Goal: Information Seeking & Learning: Find contact information

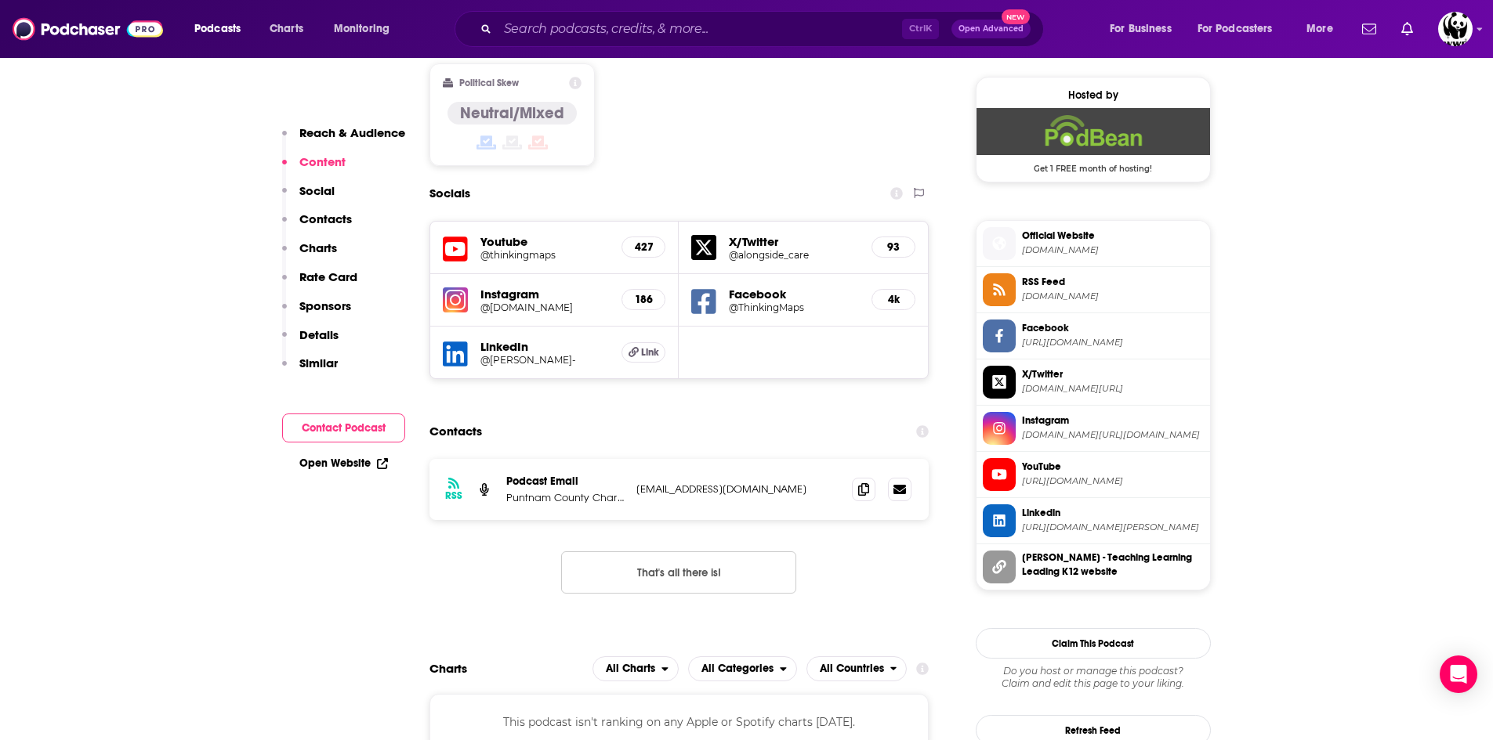
scroll to position [986, 0]
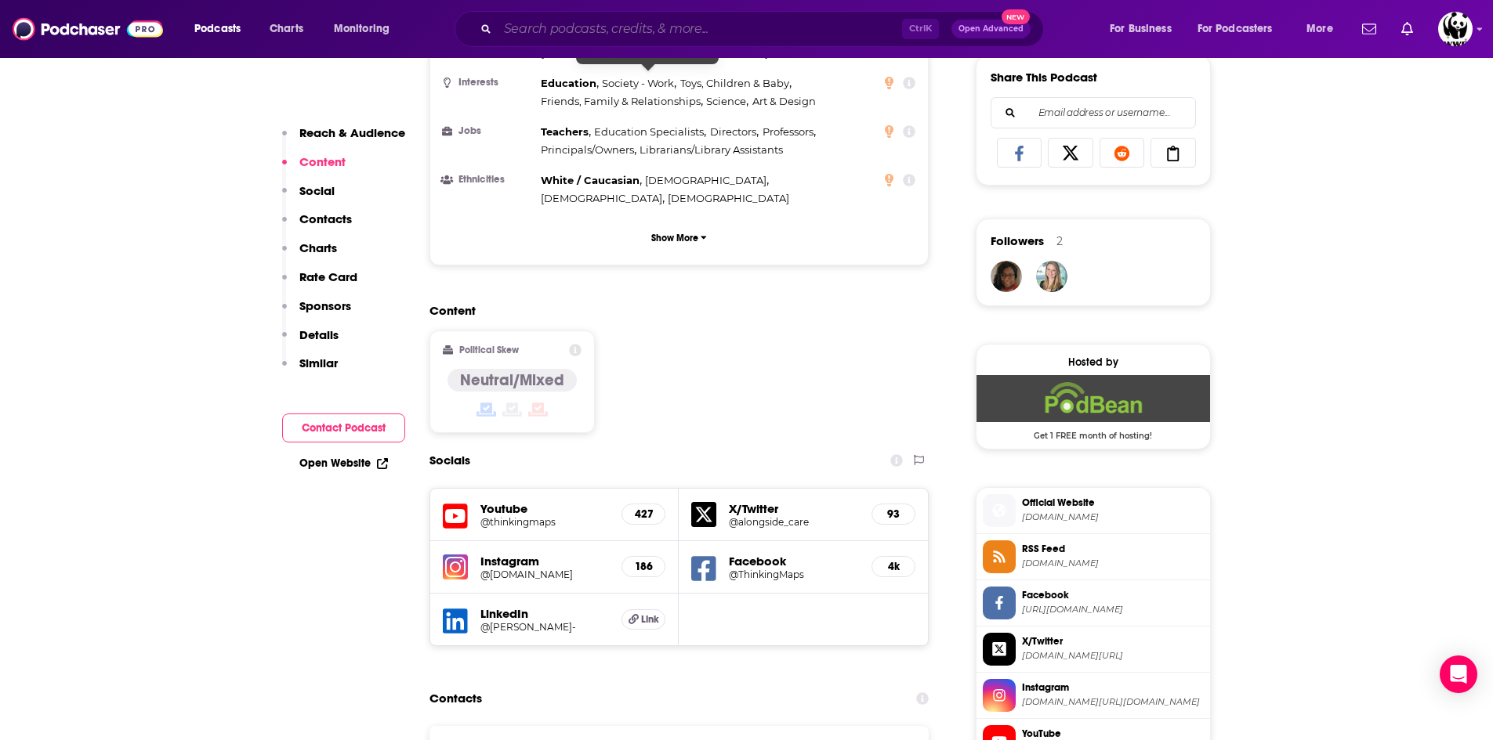
click at [585, 23] on input "Search podcasts, credits, & more..." at bounding box center [700, 28] width 404 height 25
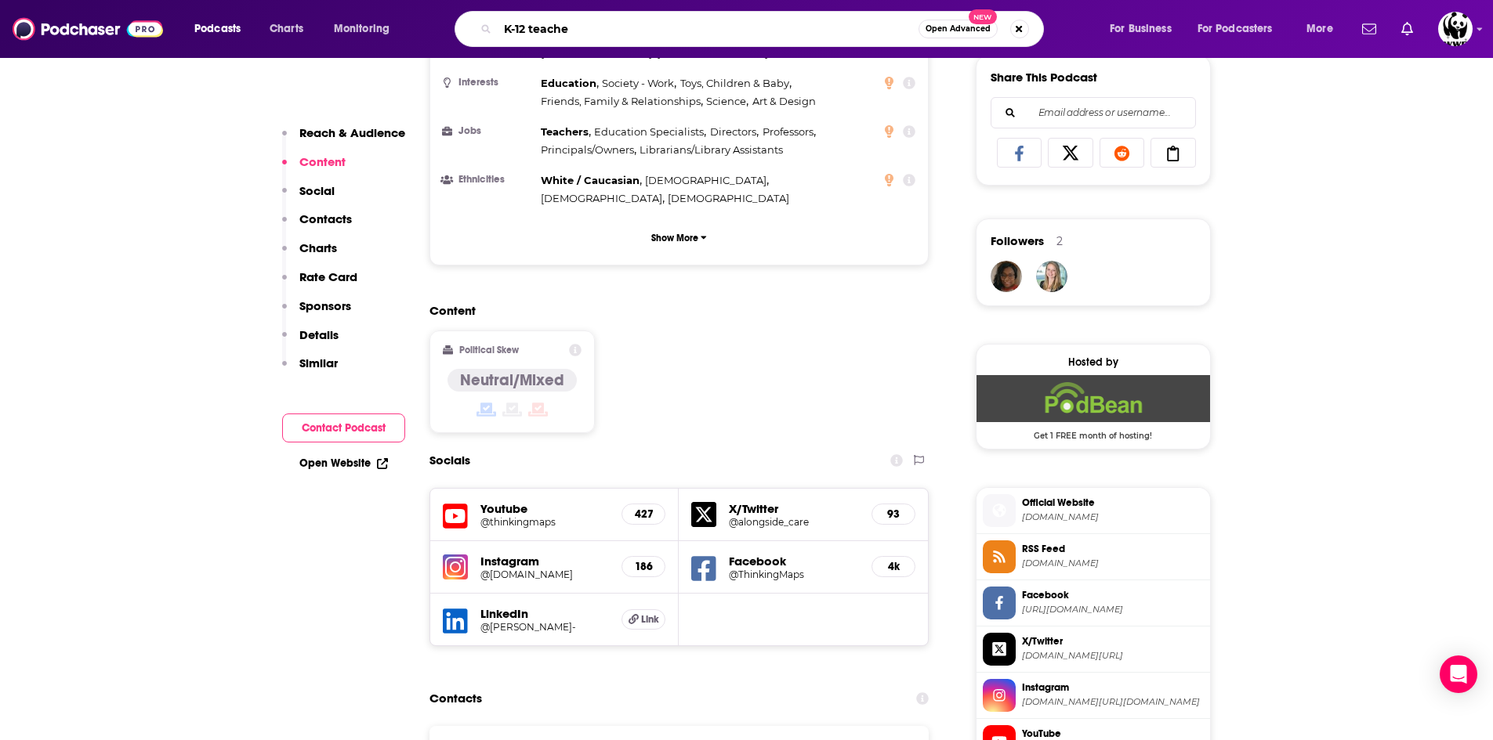
type input "K-12 teacher"
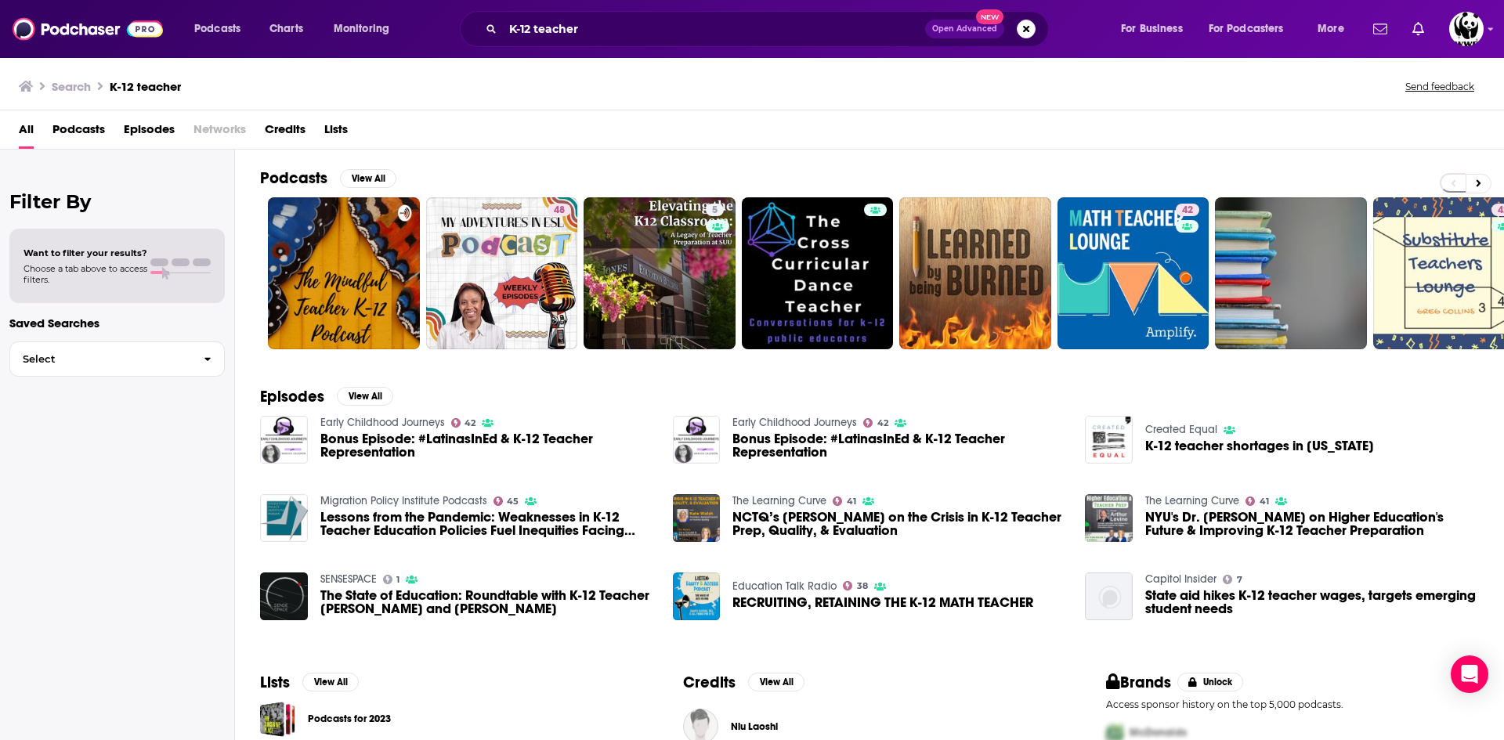
click at [84, 133] on span "Podcasts" at bounding box center [78, 133] width 52 height 32
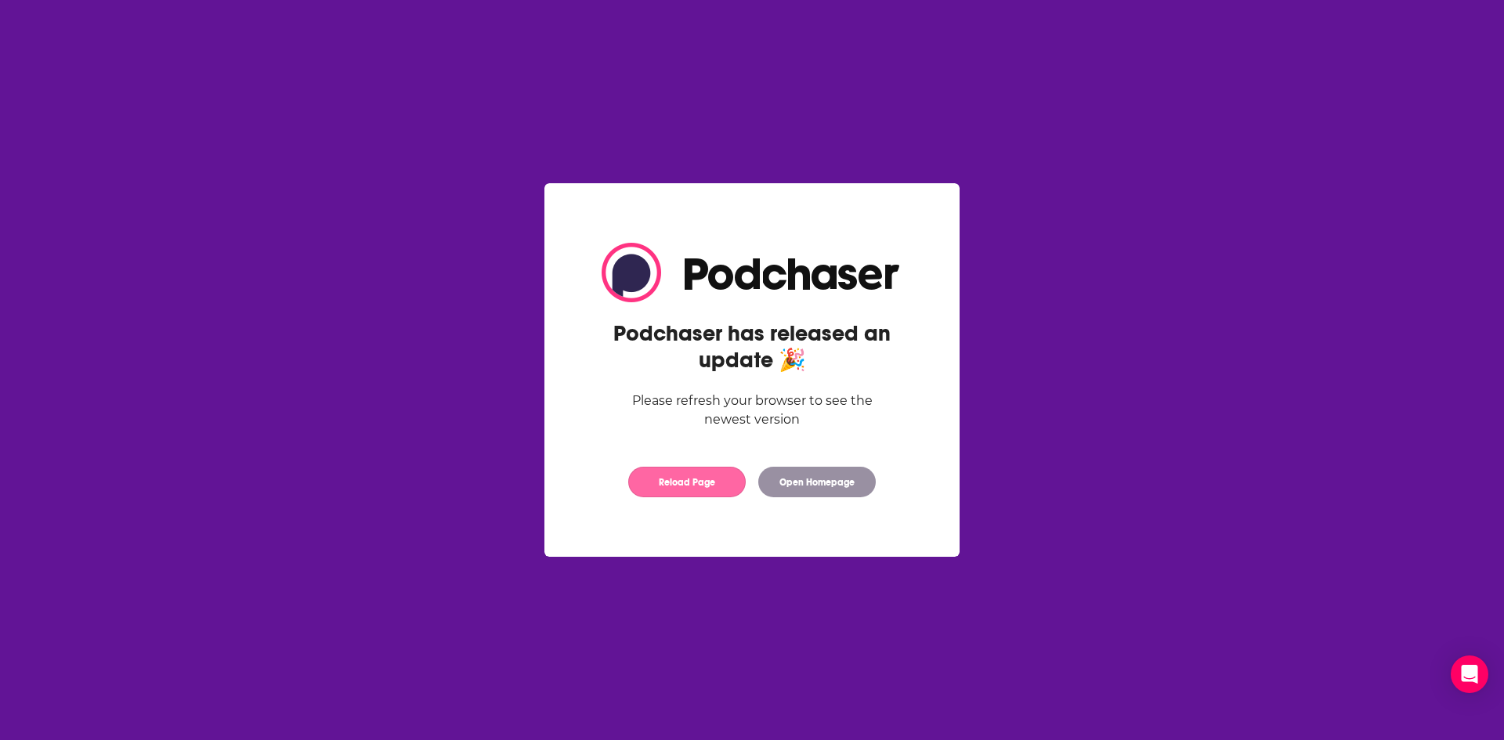
click at [684, 472] on button "Reload Page" at bounding box center [687, 482] width 118 height 31
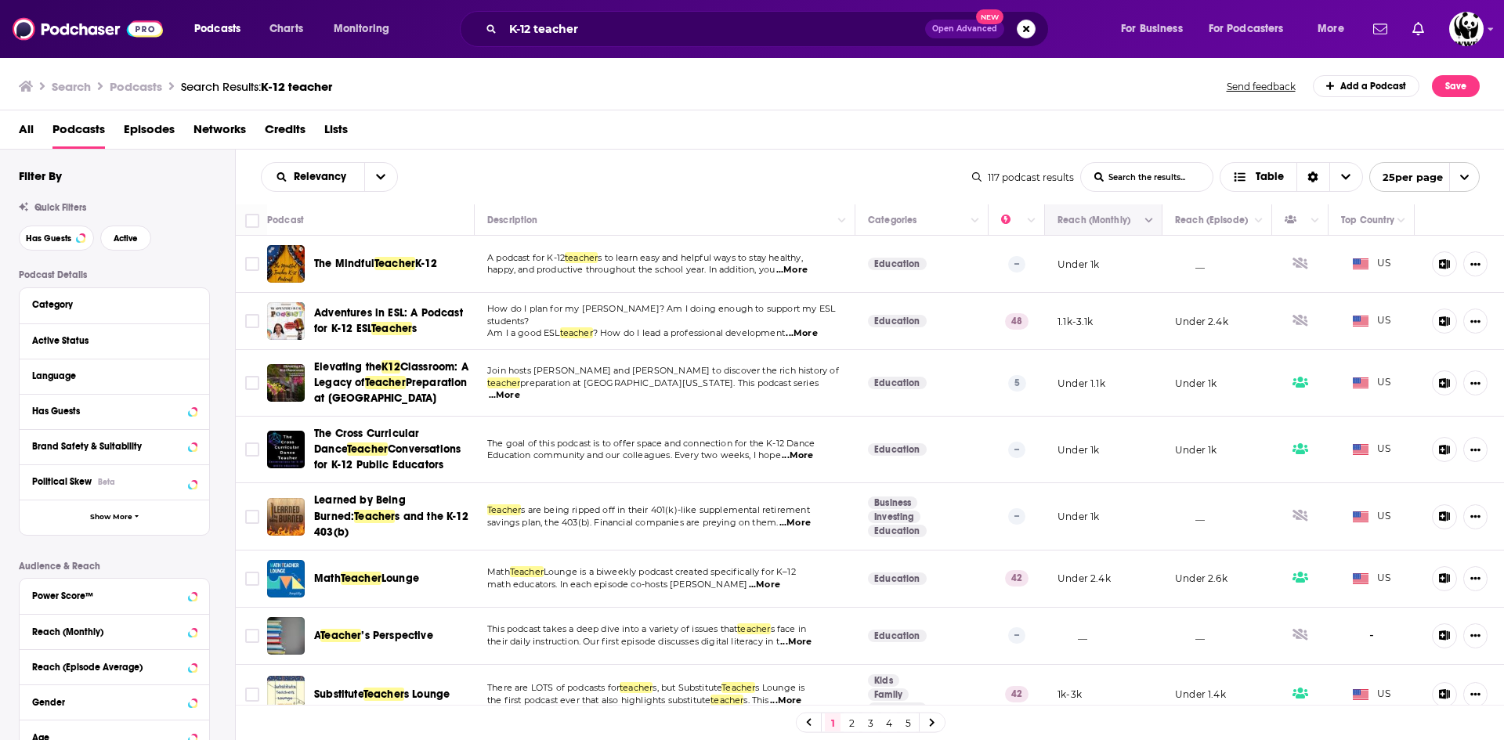
click at [1097, 223] on icon "Move" at bounding box center [1102, 220] width 19 height 19
click at [1146, 223] on icon "Column Actions" at bounding box center [1150, 221] width 8 height 5
click at [795, 158] on div at bounding box center [752, 370] width 1504 height 740
click at [127, 237] on span "Active" at bounding box center [126, 238] width 24 height 9
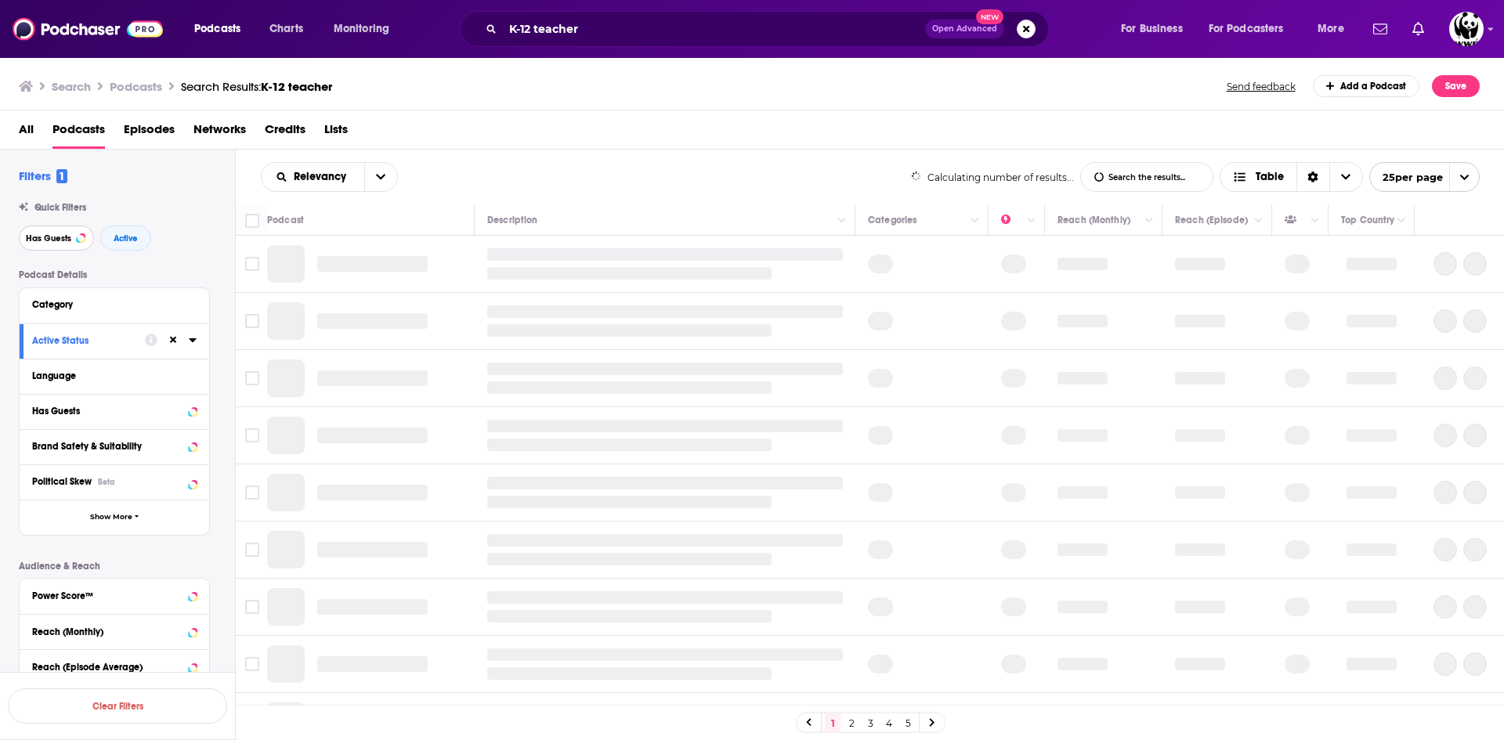
click at [63, 239] on span "Has Guests" at bounding box center [48, 238] width 45 height 9
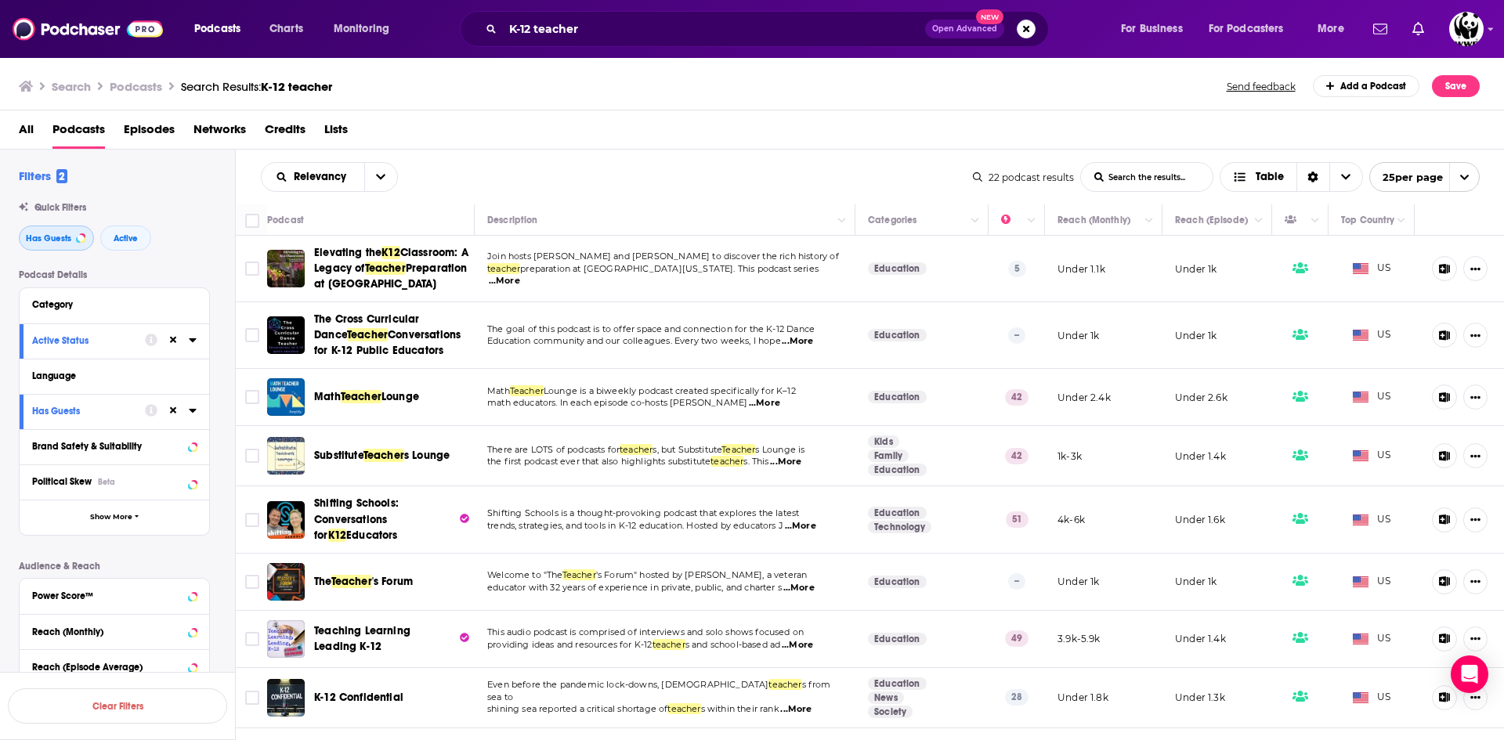
scroll to position [78, 0]
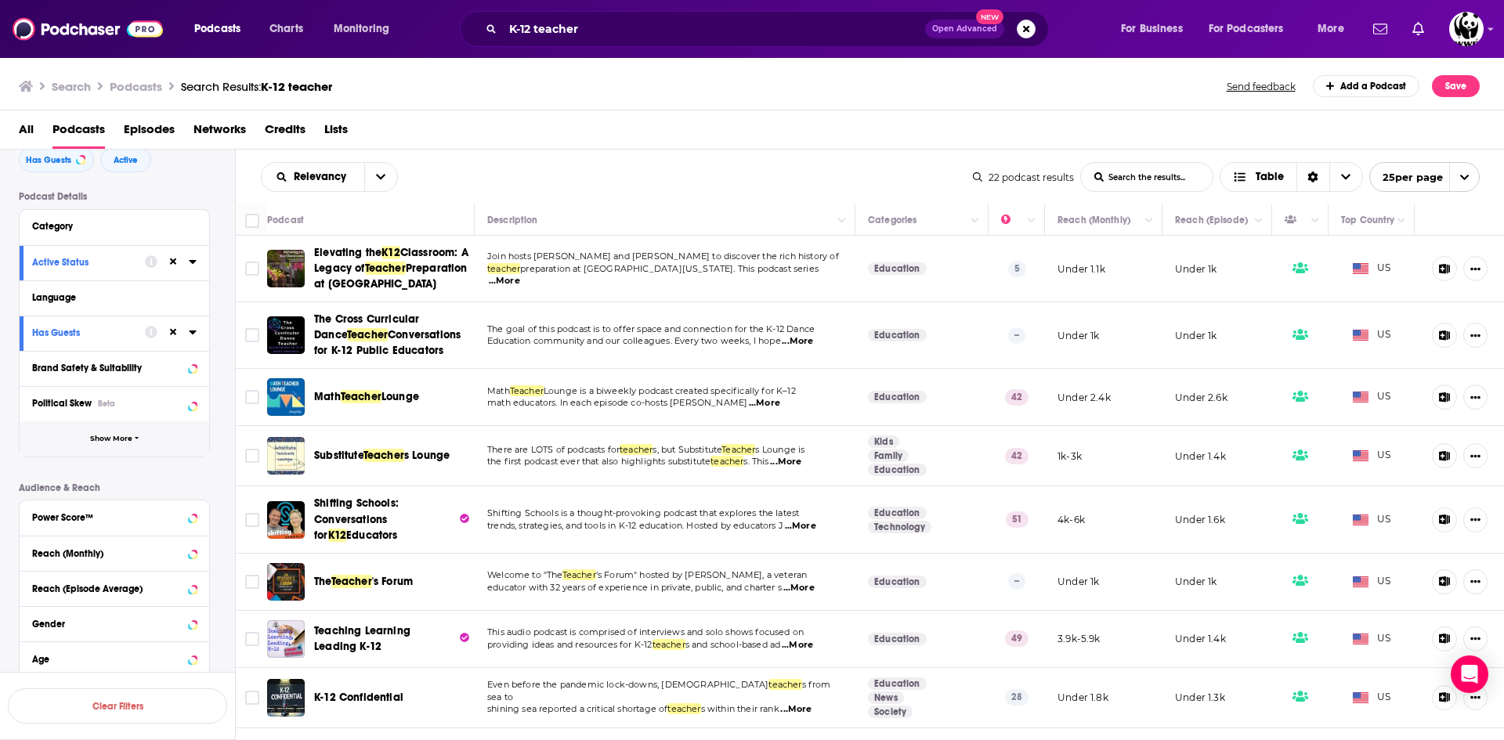
click at [105, 437] on span "Show More" at bounding box center [111, 439] width 42 height 9
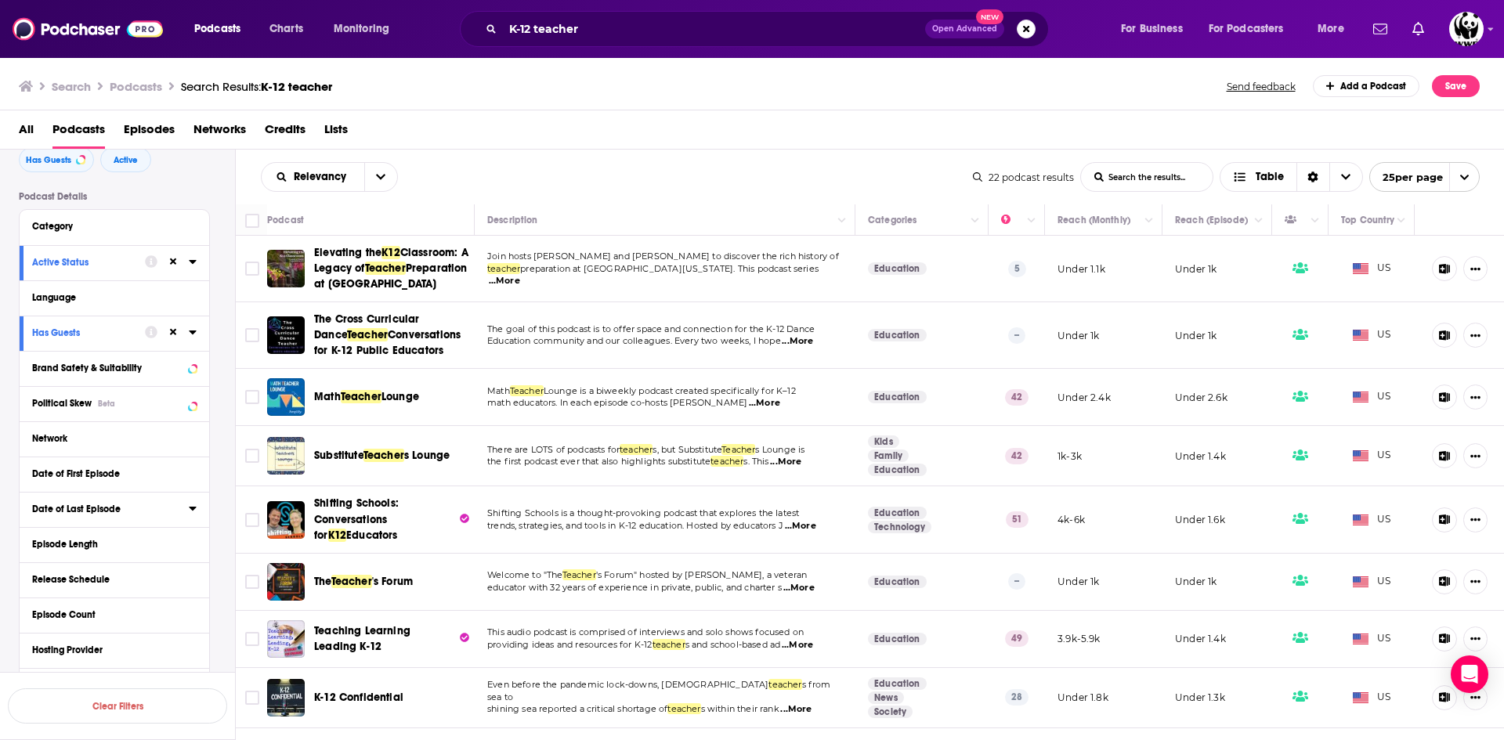
click at [114, 503] on button "Date of Last Episode" at bounding box center [110, 509] width 157 height 20
click at [114, 541] on button "30D" at bounding box center [118, 537] width 31 height 25
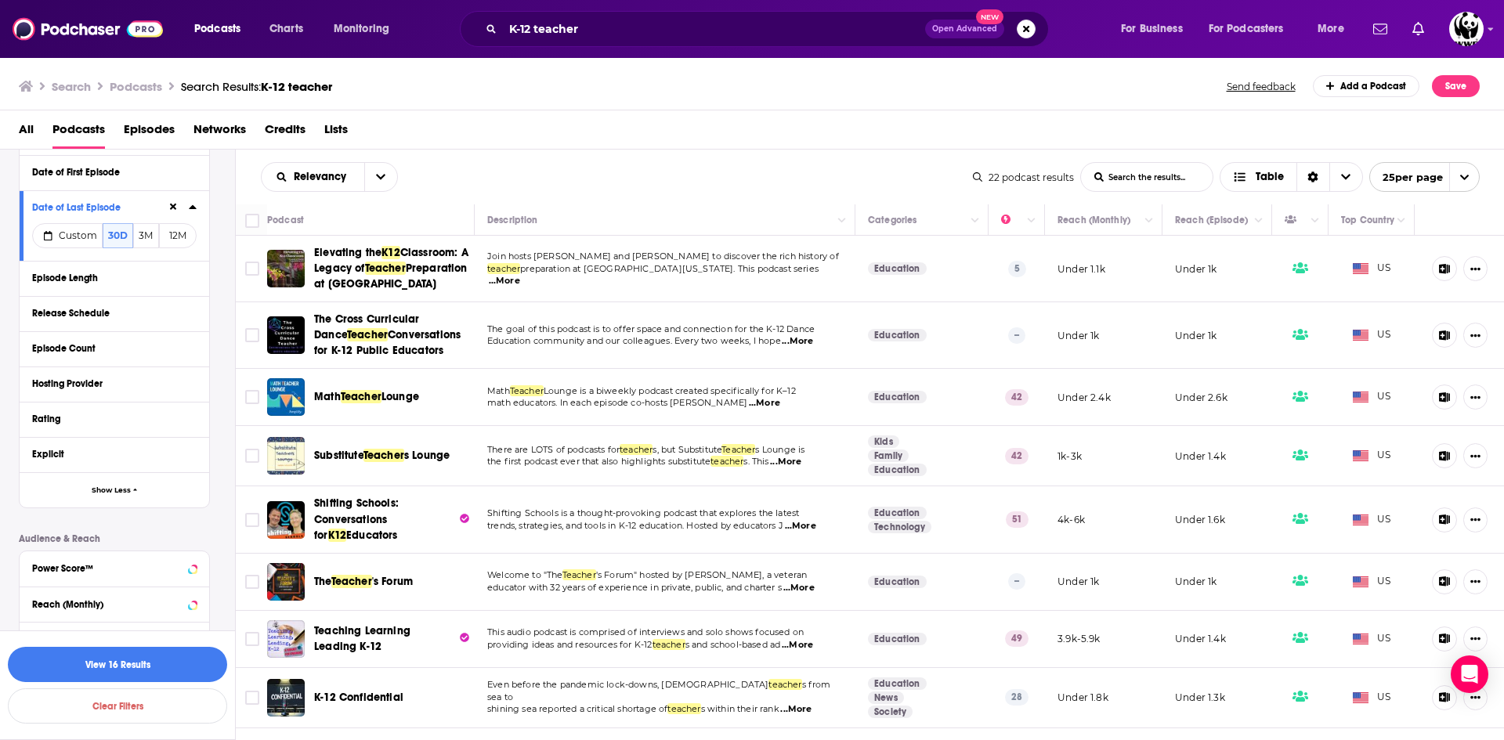
scroll to position [392, 0]
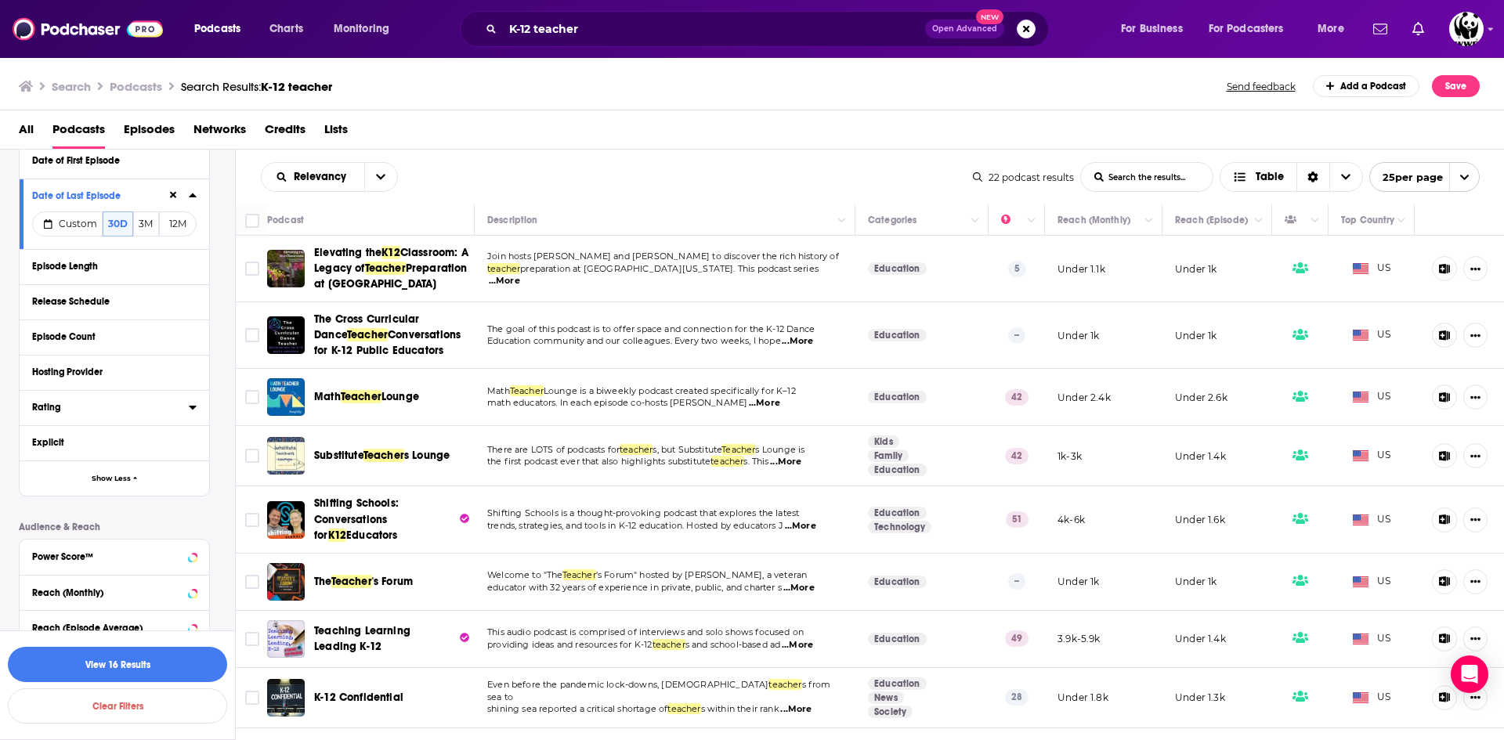
click at [89, 407] on div "Rating" at bounding box center [105, 407] width 147 height 11
click at [96, 434] on span "Any Rating" at bounding box center [106, 437] width 147 height 20
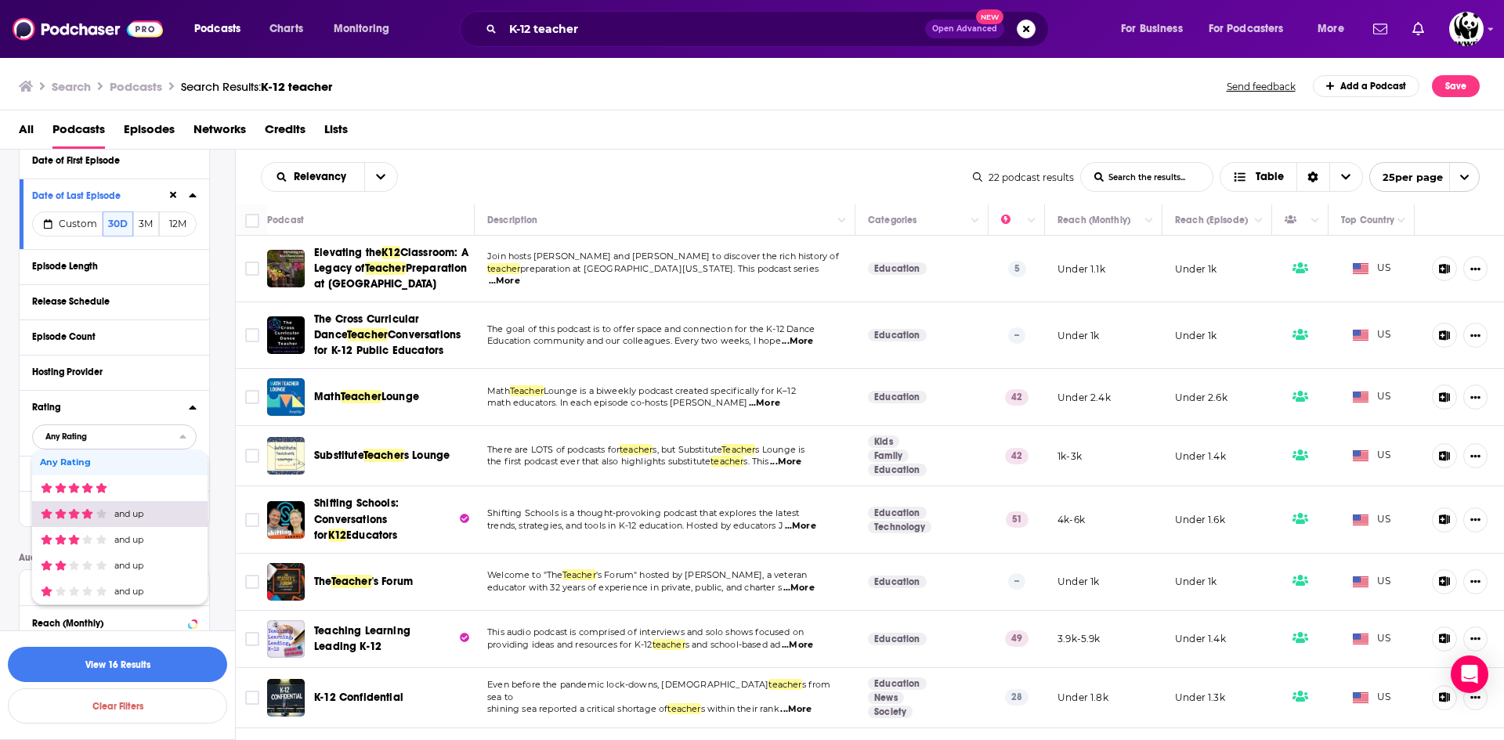
click at [84, 509] on div "and up" at bounding box center [120, 514] width 176 height 26
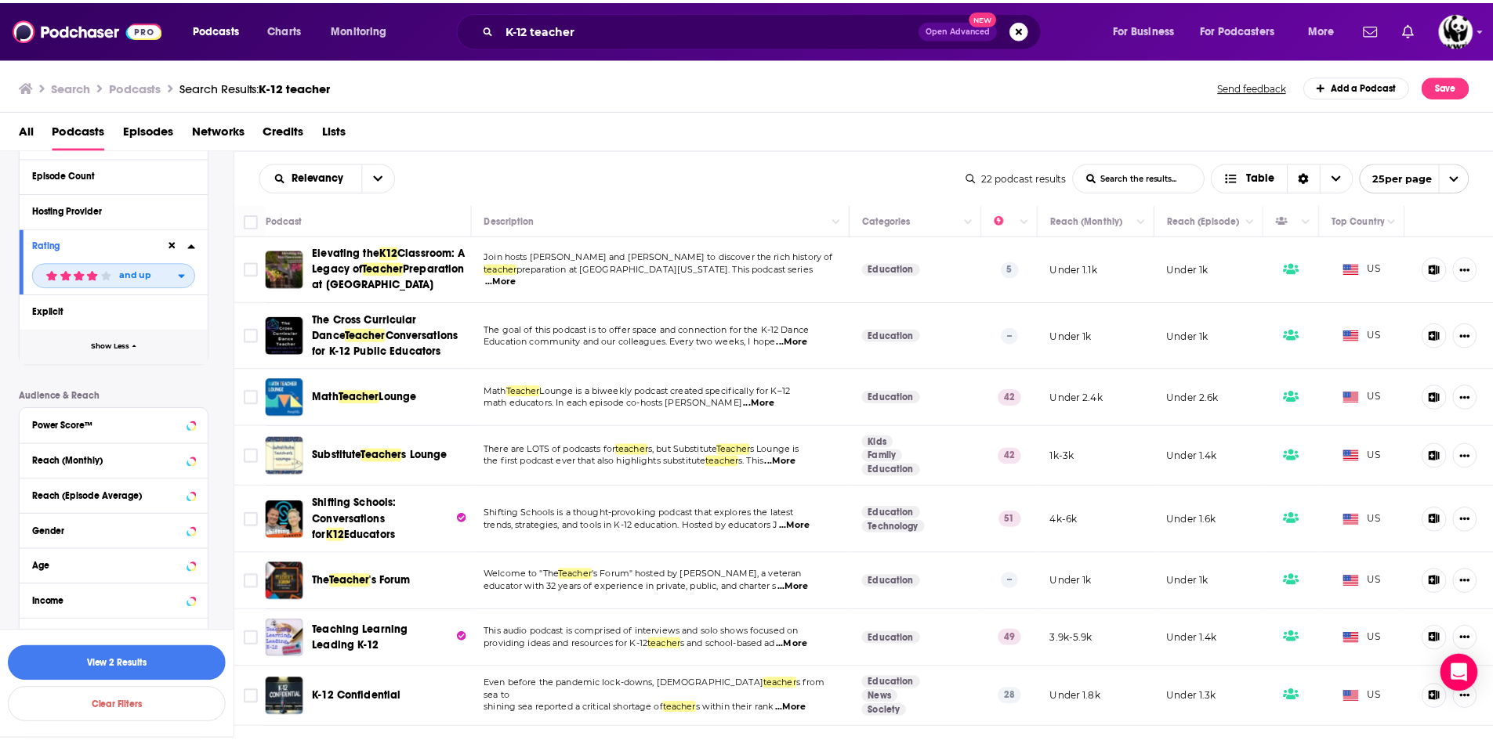
scroll to position [591, 0]
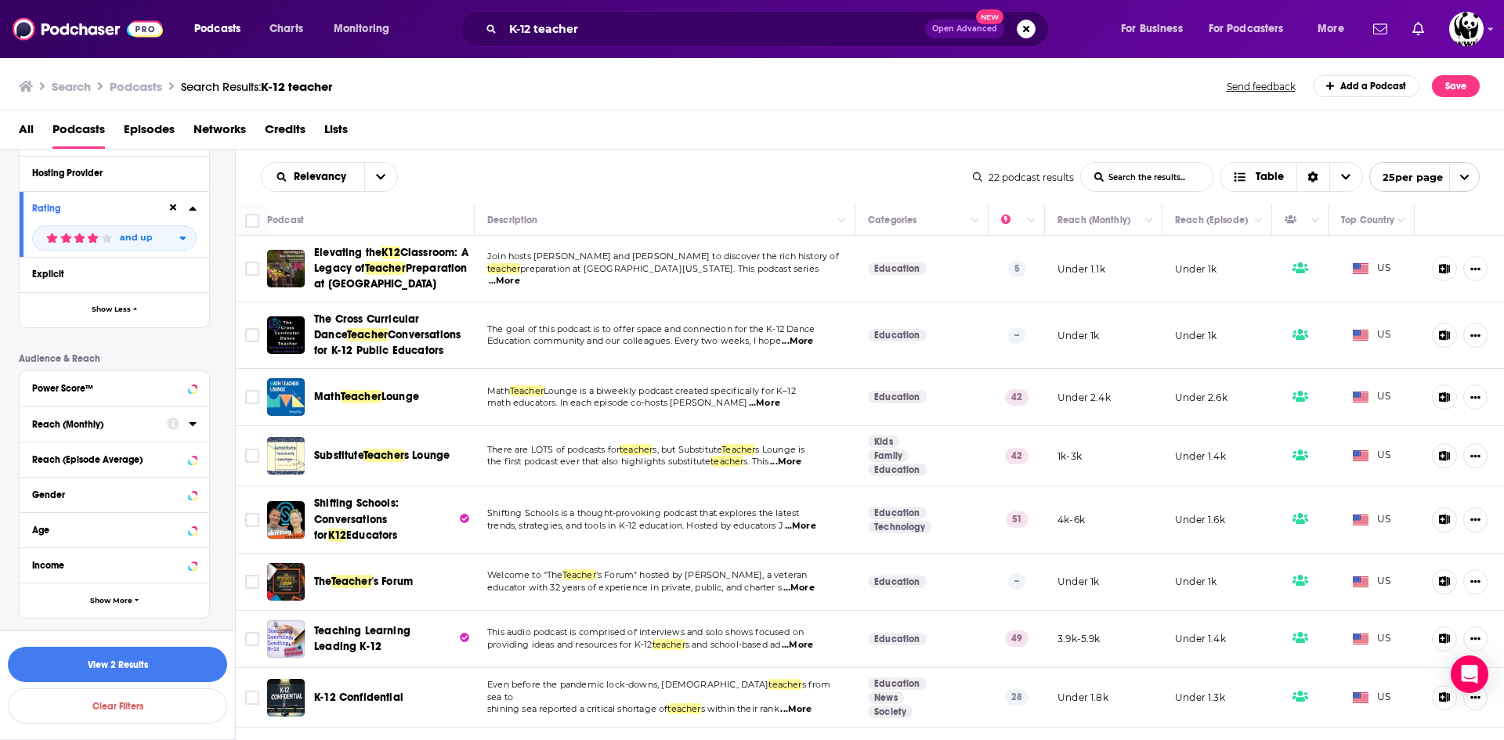
click at [107, 426] on div "Reach (Monthly)" at bounding box center [94, 424] width 125 height 11
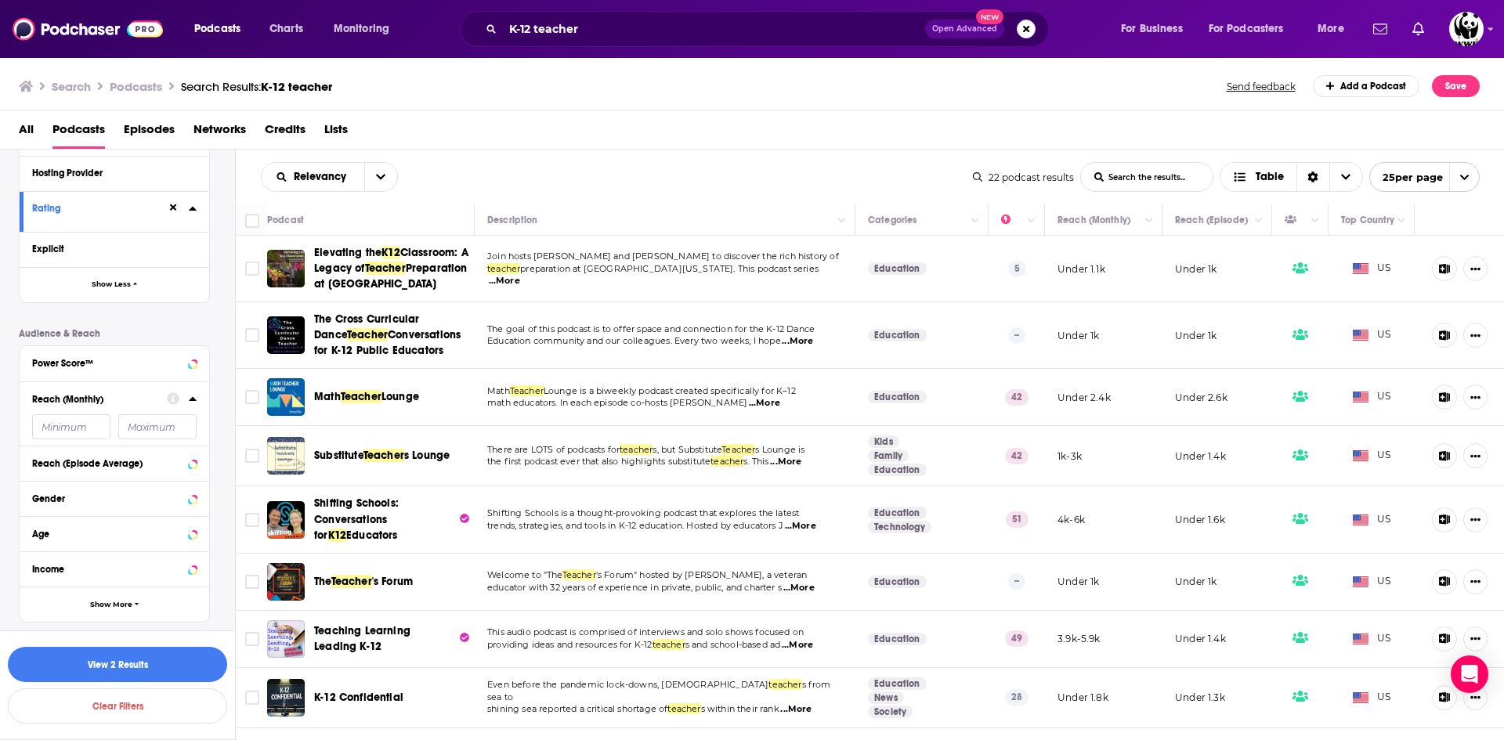
click at [89, 422] on input "number" at bounding box center [71, 426] width 78 height 25
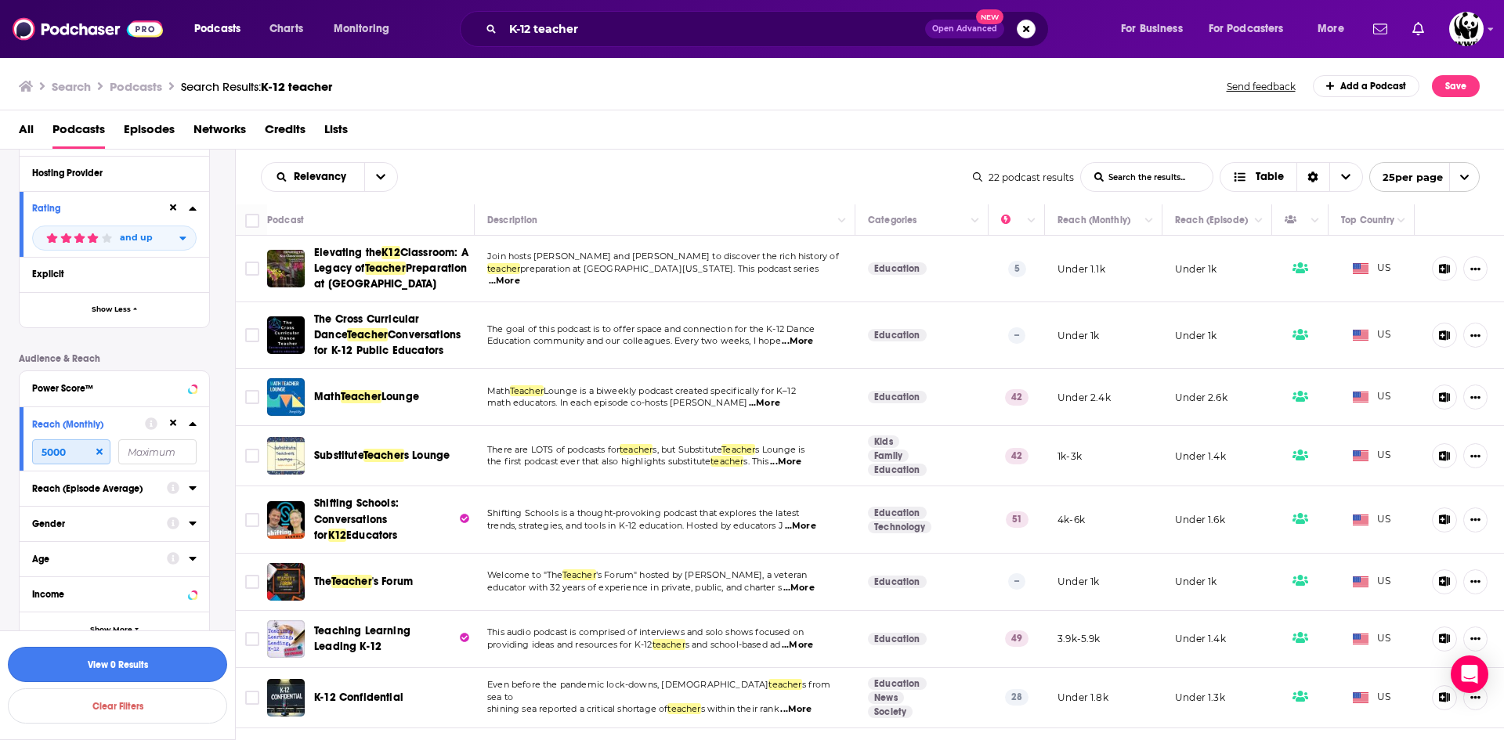
type input "5000"
click at [143, 668] on button "View 0 Results" at bounding box center [117, 664] width 219 height 35
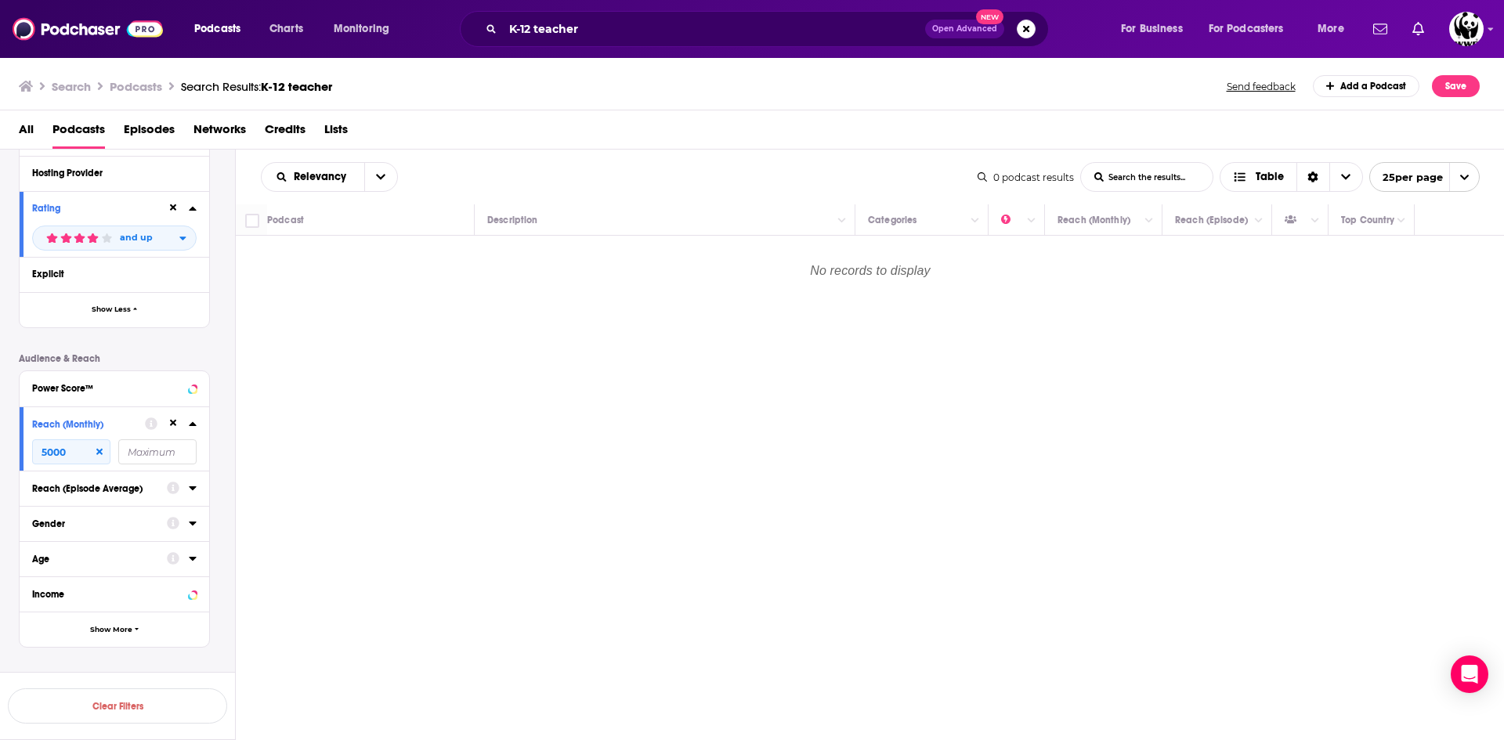
click at [100, 451] on icon at bounding box center [99, 452] width 6 height 6
click at [150, 664] on button "View 2 Results" at bounding box center [117, 664] width 219 height 35
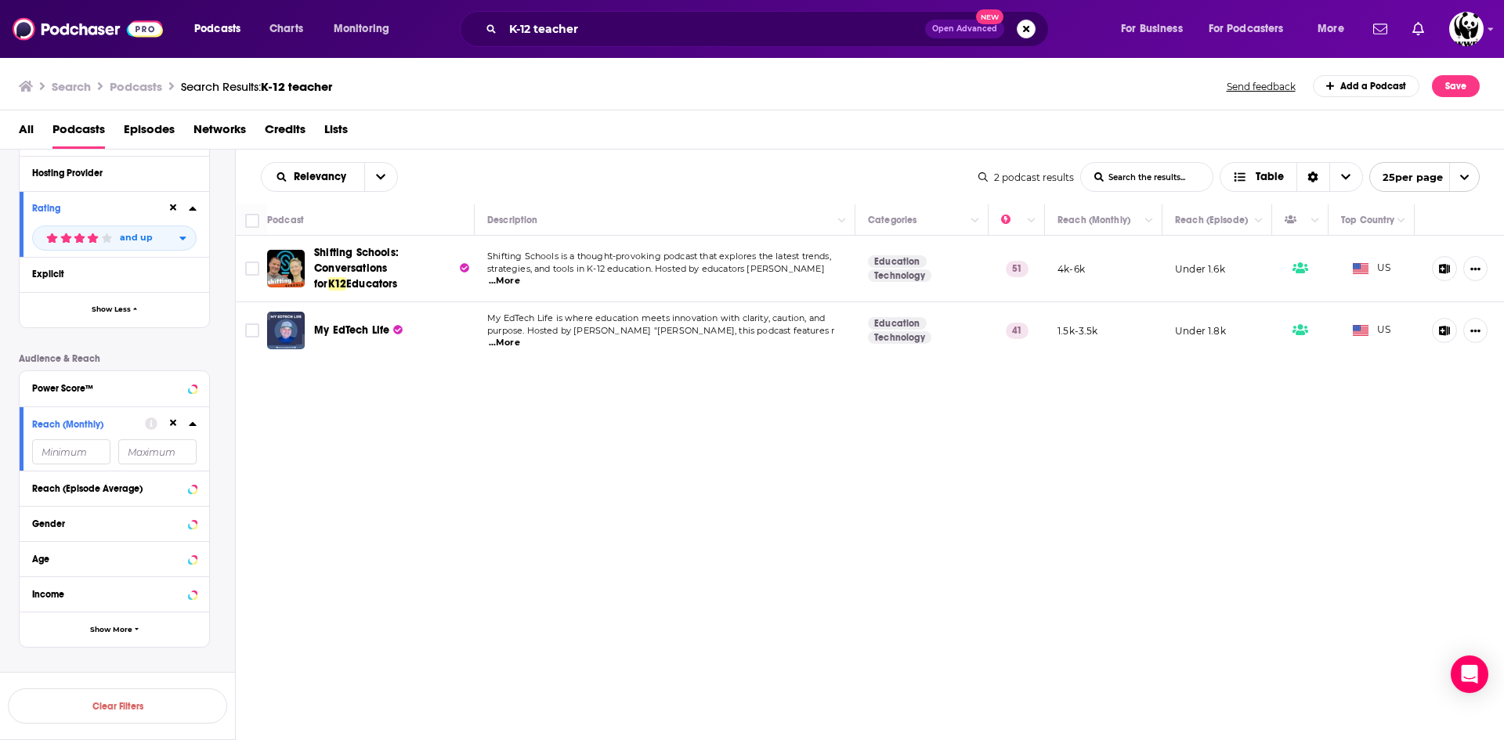
click at [520, 280] on span "...More" at bounding box center [504, 281] width 31 height 13
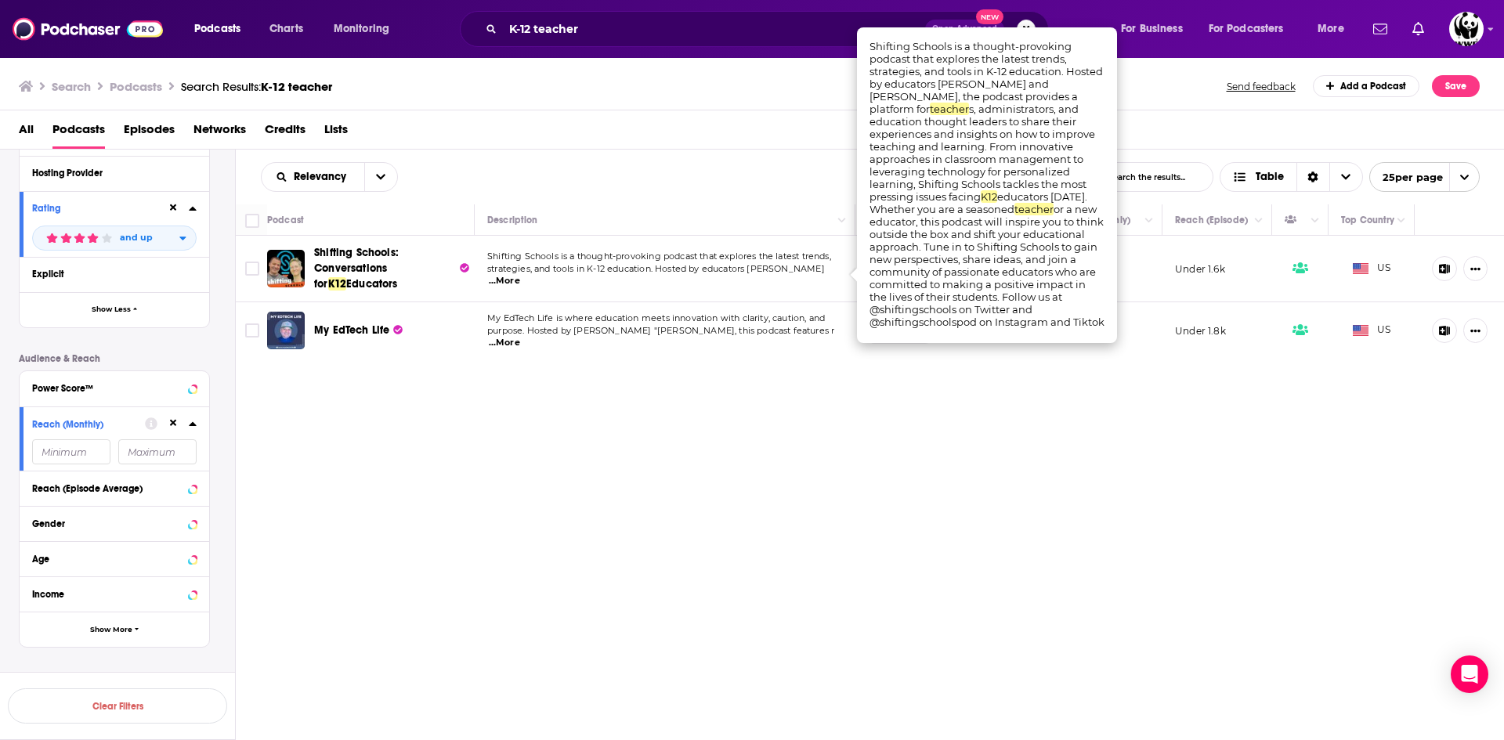
click at [705, 241] on td "Shifting Schools is a thought-provoking podcast that explores the latest trends…" at bounding box center [665, 269] width 381 height 67
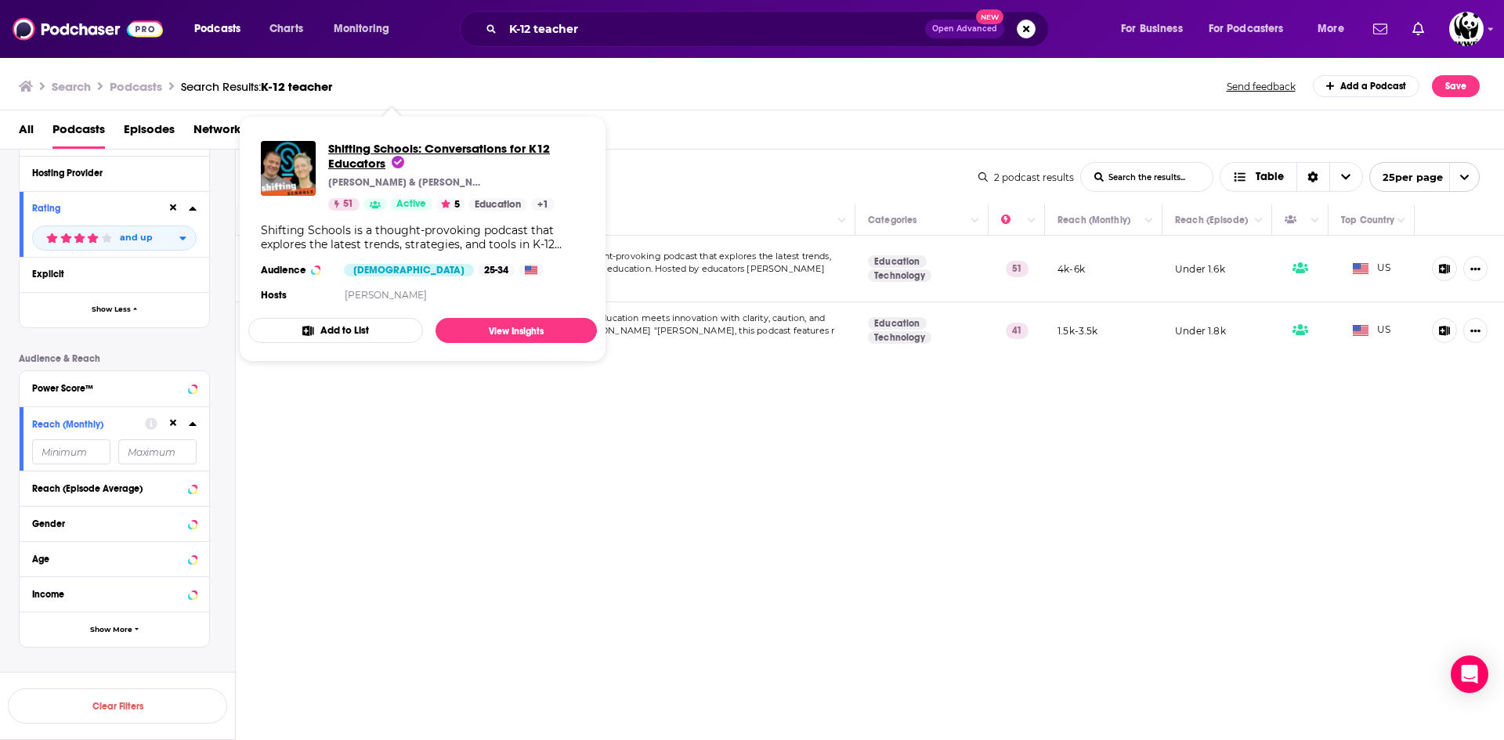
click at [450, 145] on span "Shifting Schools: Conversations for K12 Educators" at bounding box center [439, 156] width 222 height 30
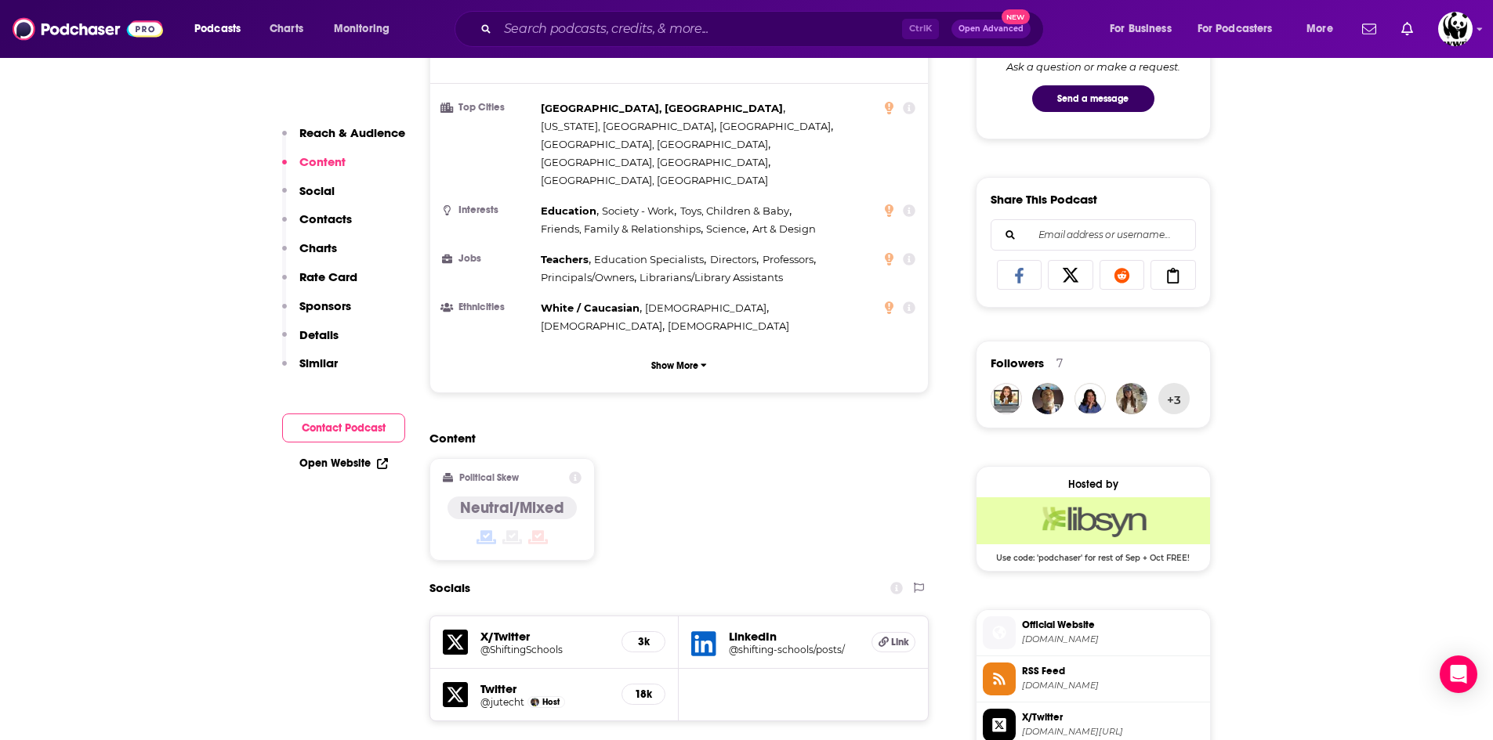
scroll to position [862, 0]
click at [558, 646] on h5 "@ShiftingSchools" at bounding box center [544, 652] width 129 height 12
click at [530, 698] on div "Host" at bounding box center [546, 704] width 38 height 13
click at [476, 671] on div "Twitter @jutecht Host 18k" at bounding box center [554, 697] width 249 height 52
click at [545, 699] on span "Host" at bounding box center [550, 704] width 17 height 10
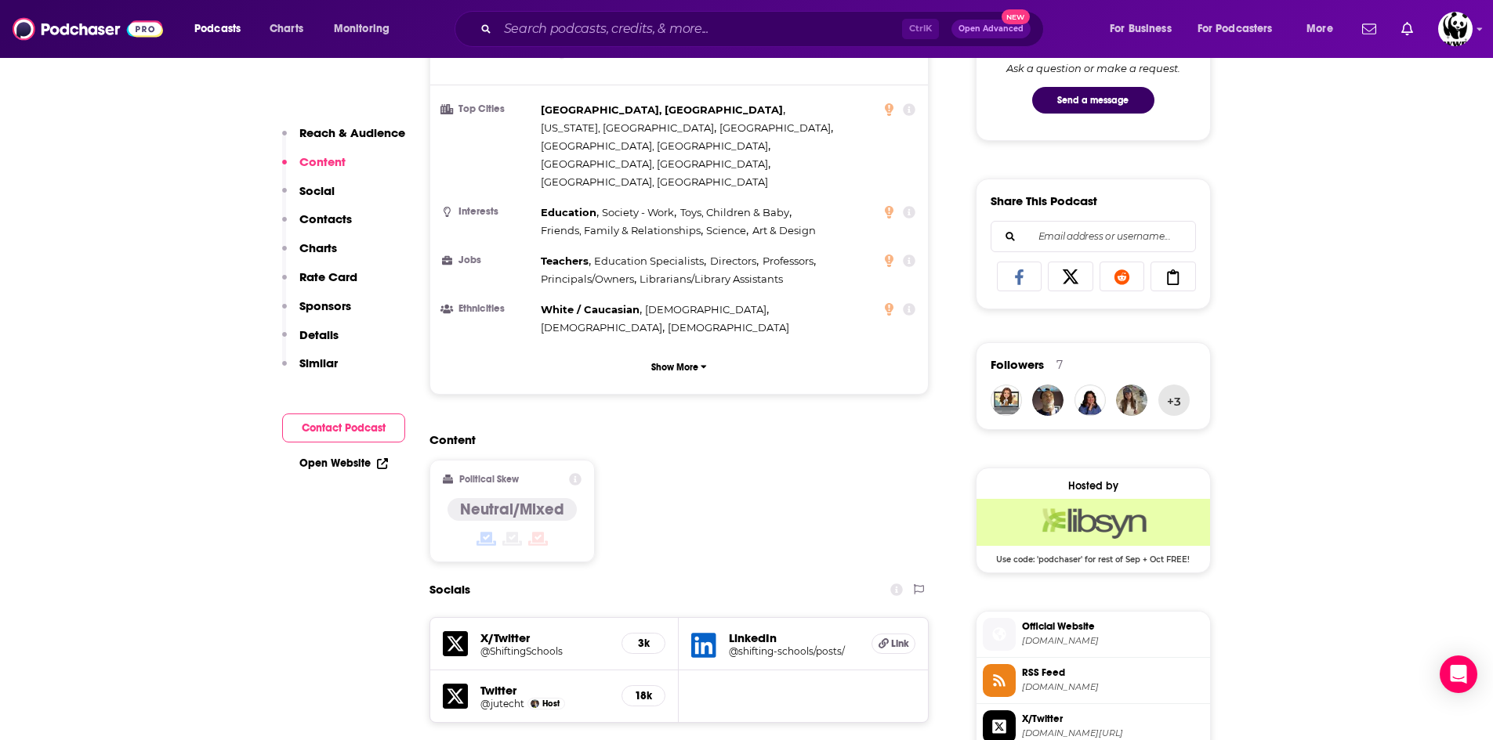
click at [643, 689] on h5 "18k" at bounding box center [643, 695] width 17 height 13
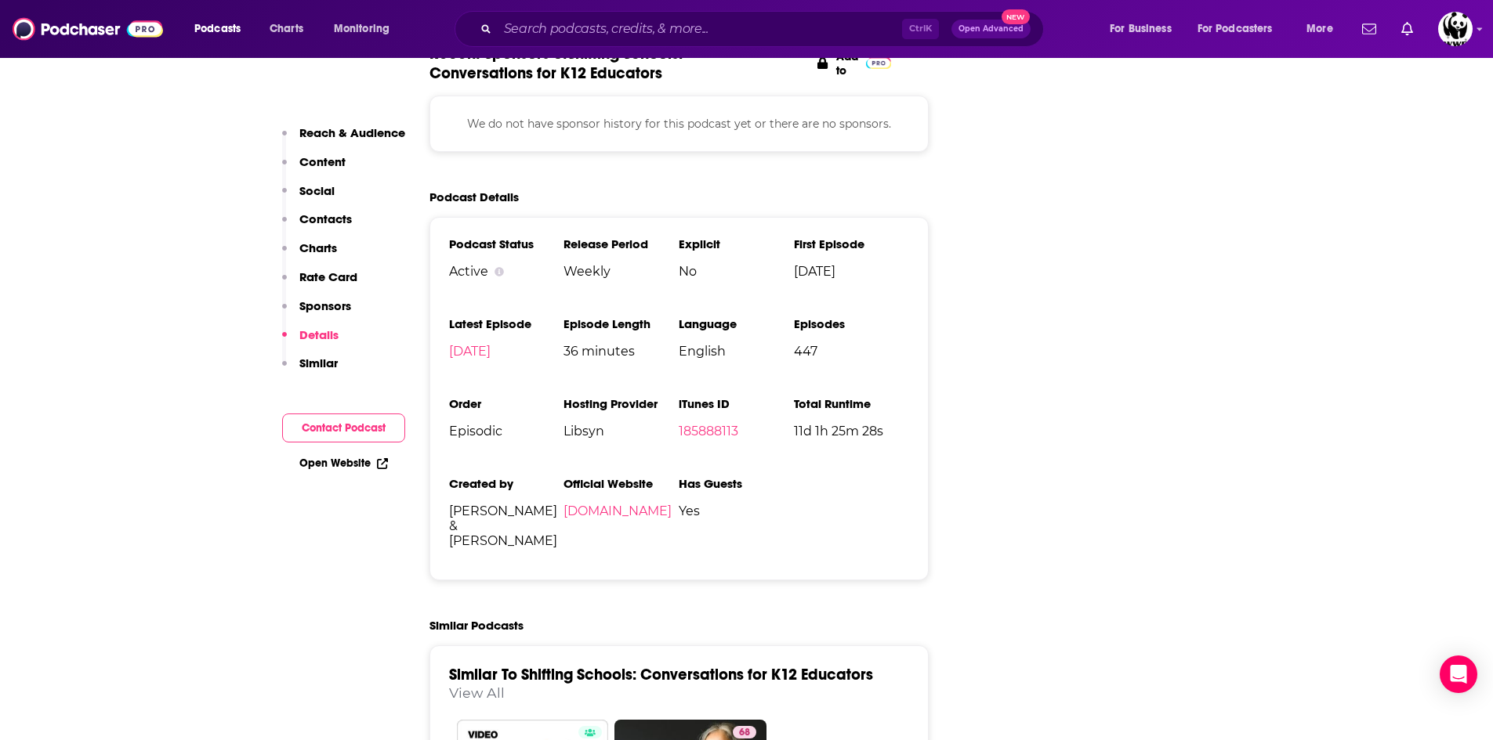
scroll to position [2272, 0]
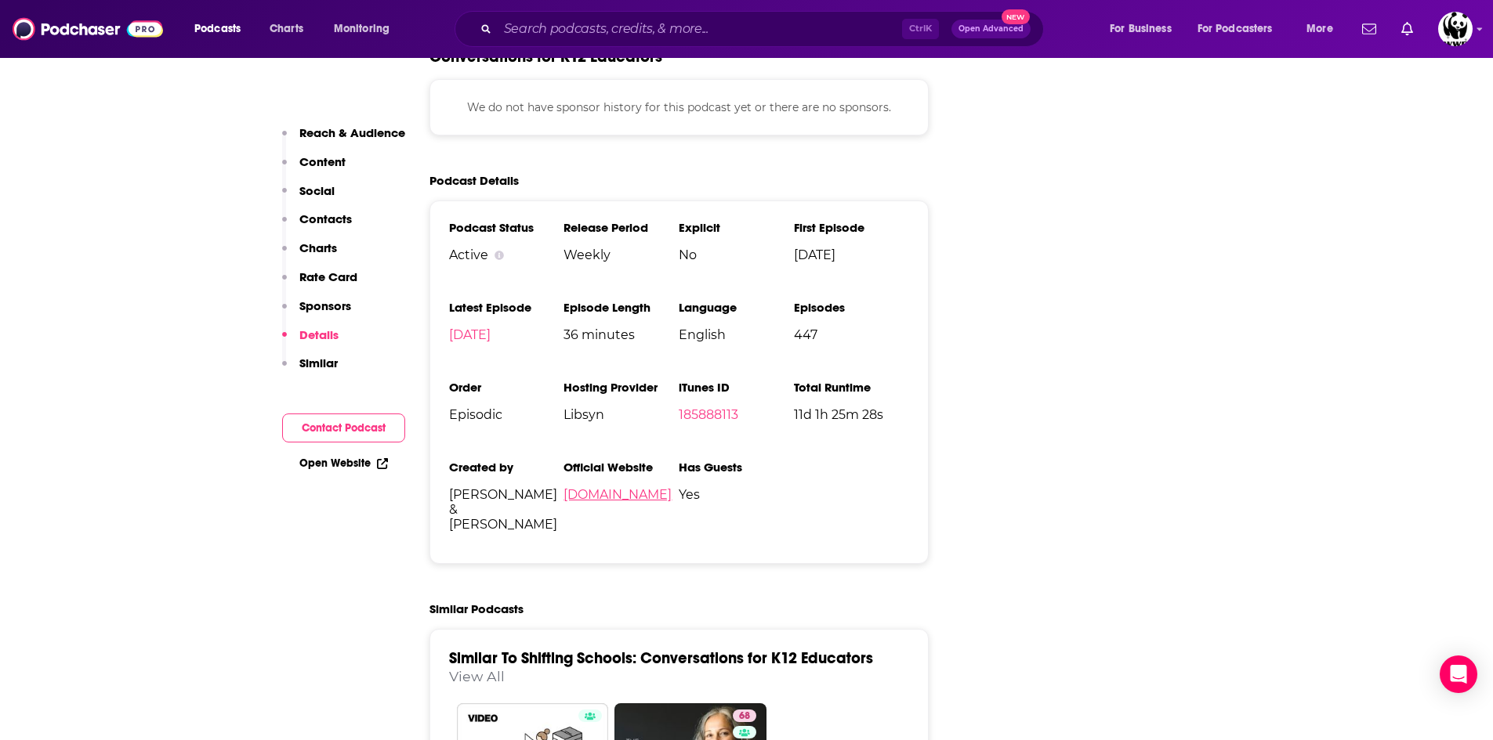
click at [630, 487] on link "[DOMAIN_NAME]" at bounding box center [617, 494] width 108 height 15
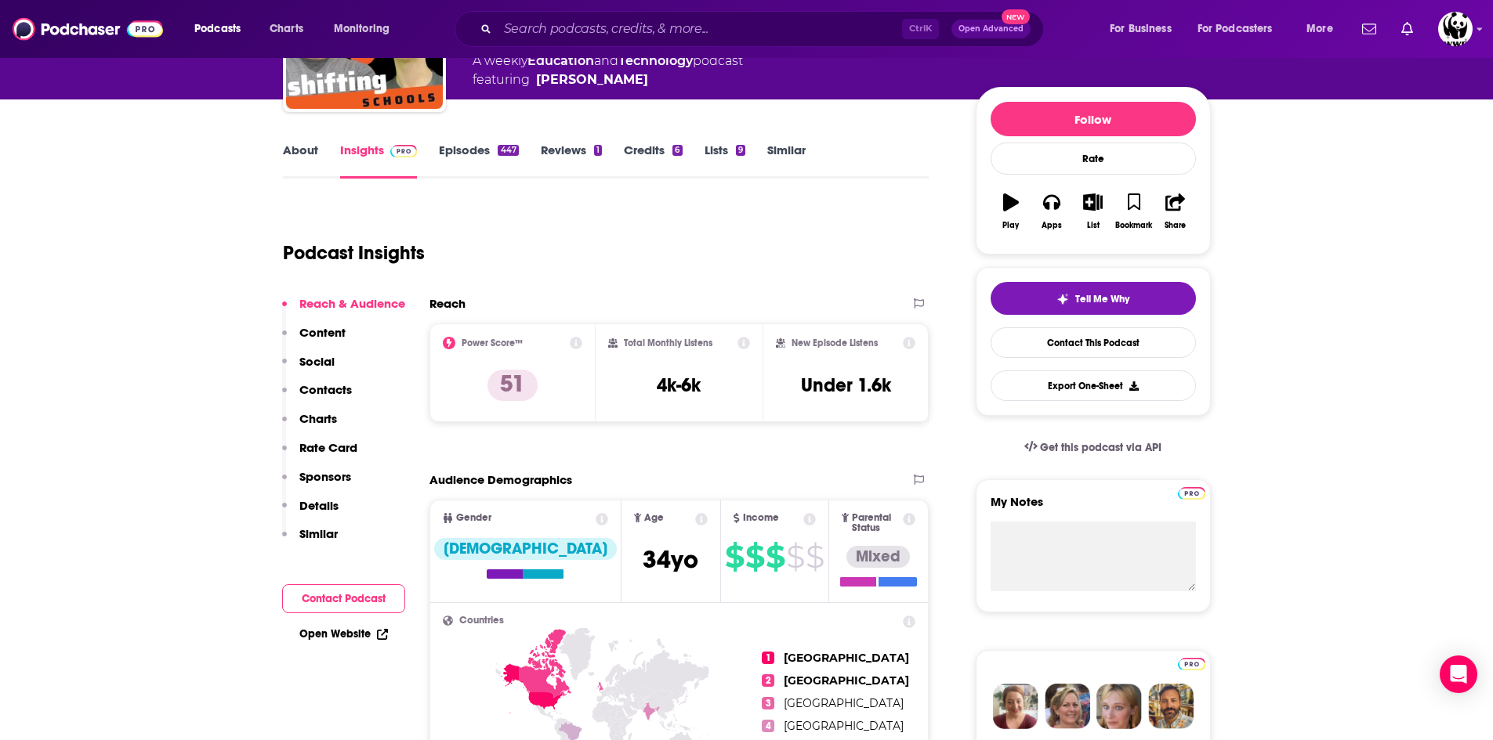
scroll to position [157, 0]
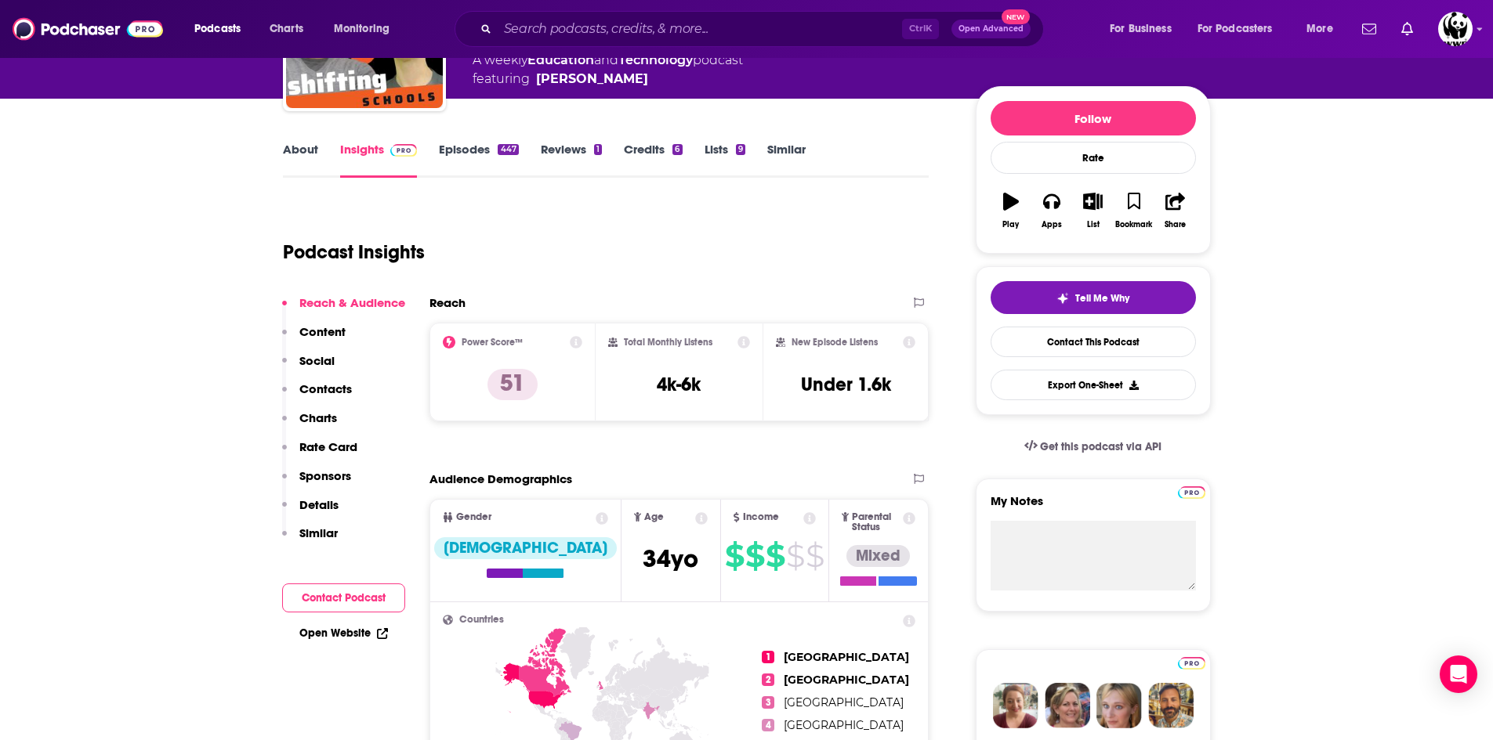
click at [318, 385] on p "Contacts" at bounding box center [325, 389] width 52 height 15
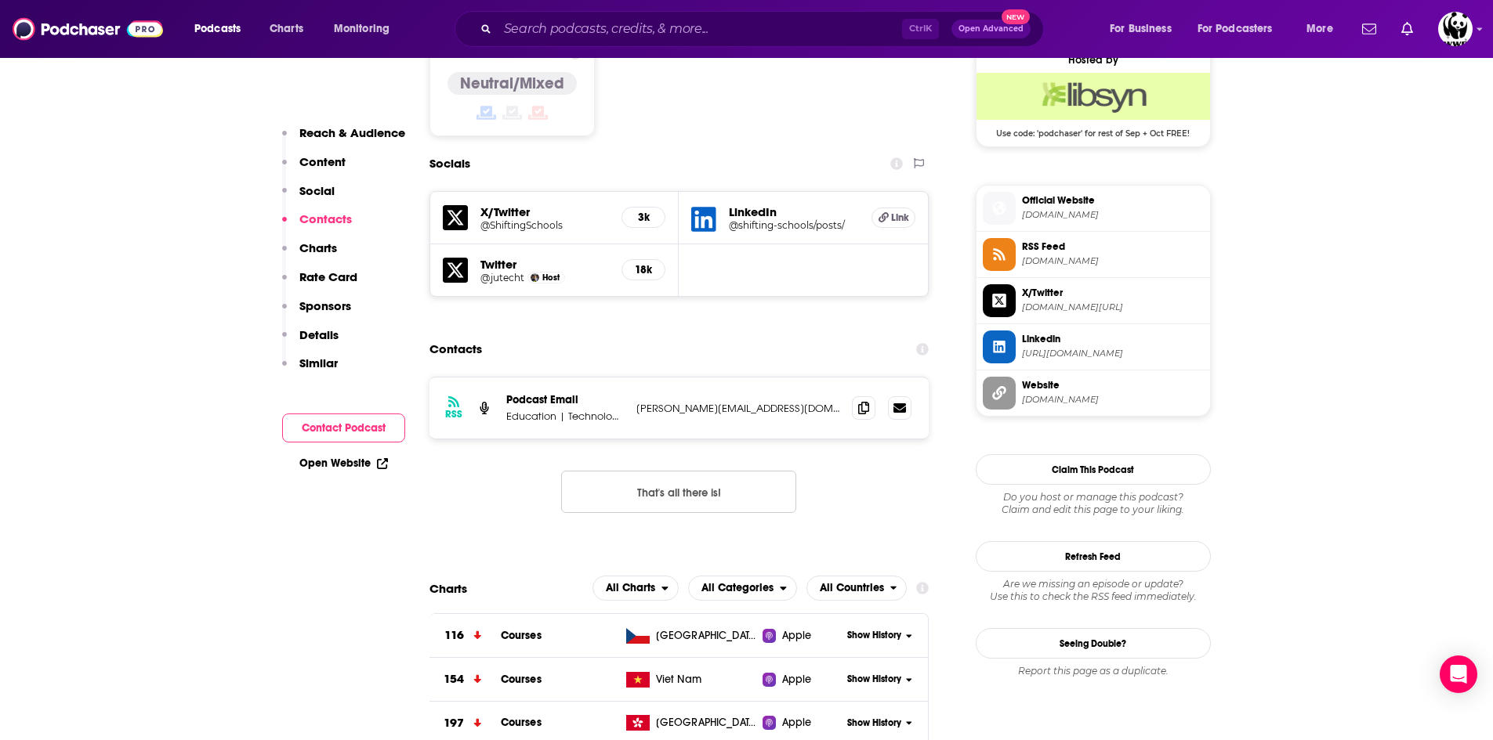
scroll to position [1325, 0]
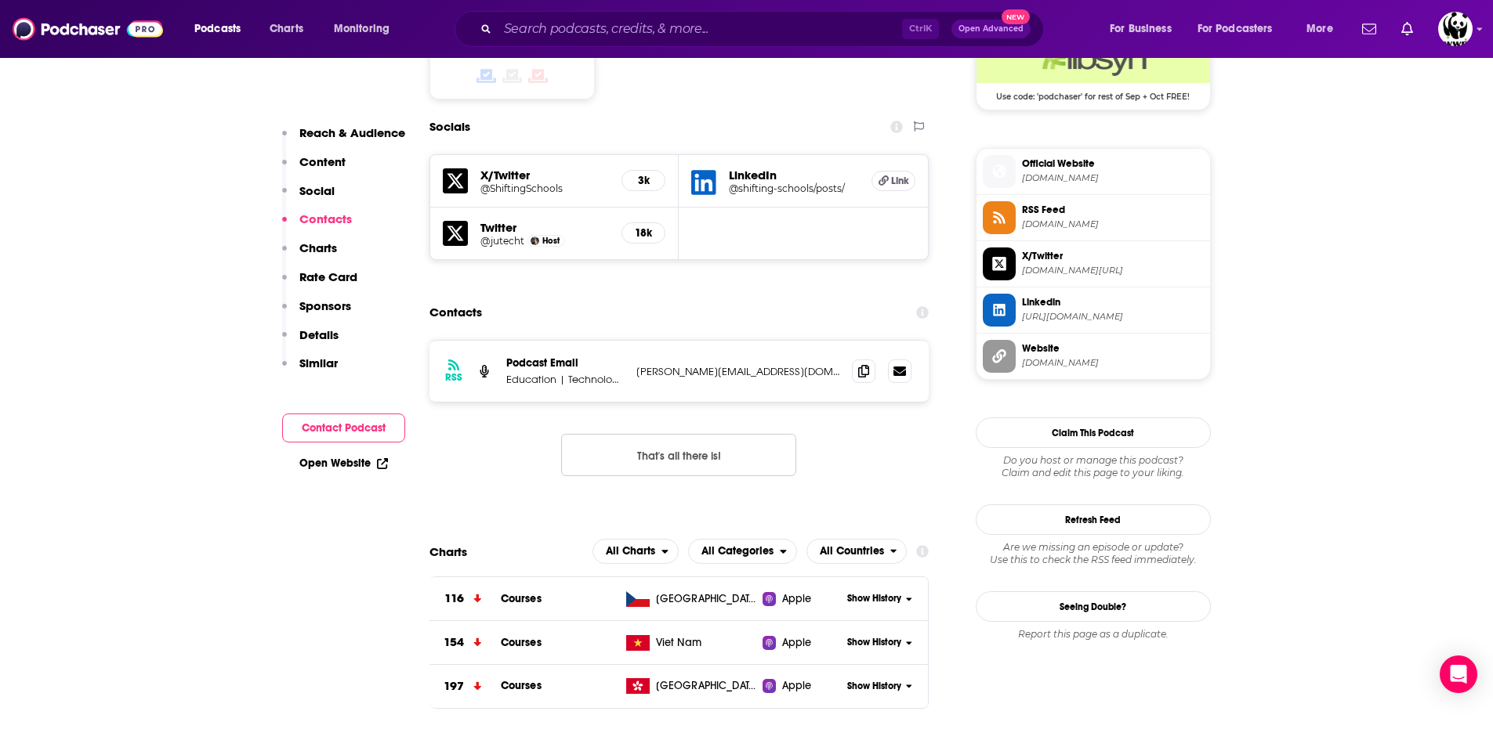
click at [712, 365] on p "[PERSON_NAME][EMAIL_ADDRESS][DOMAIN_NAME]" at bounding box center [738, 371] width 204 height 13
click at [865, 364] on icon at bounding box center [863, 370] width 11 height 13
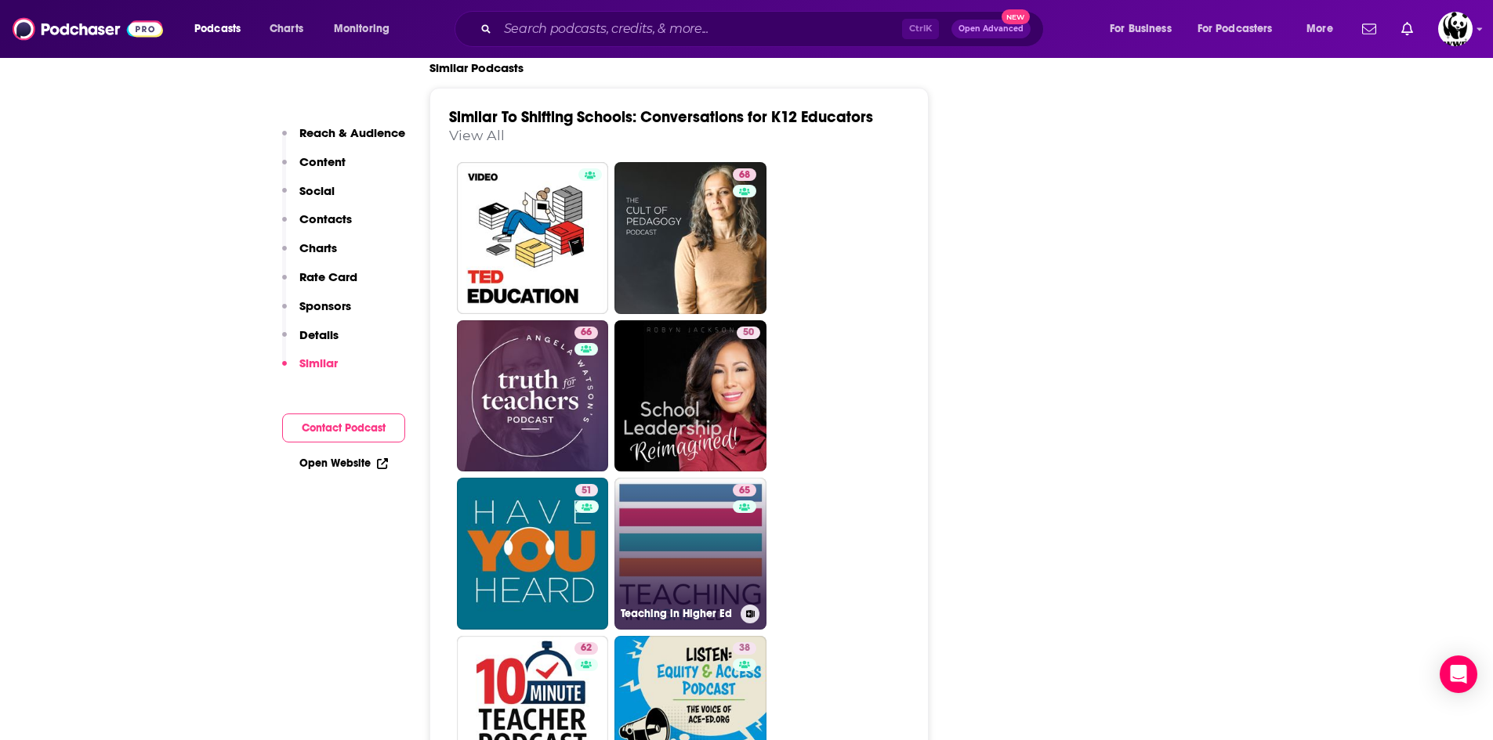
scroll to position [2735, 0]
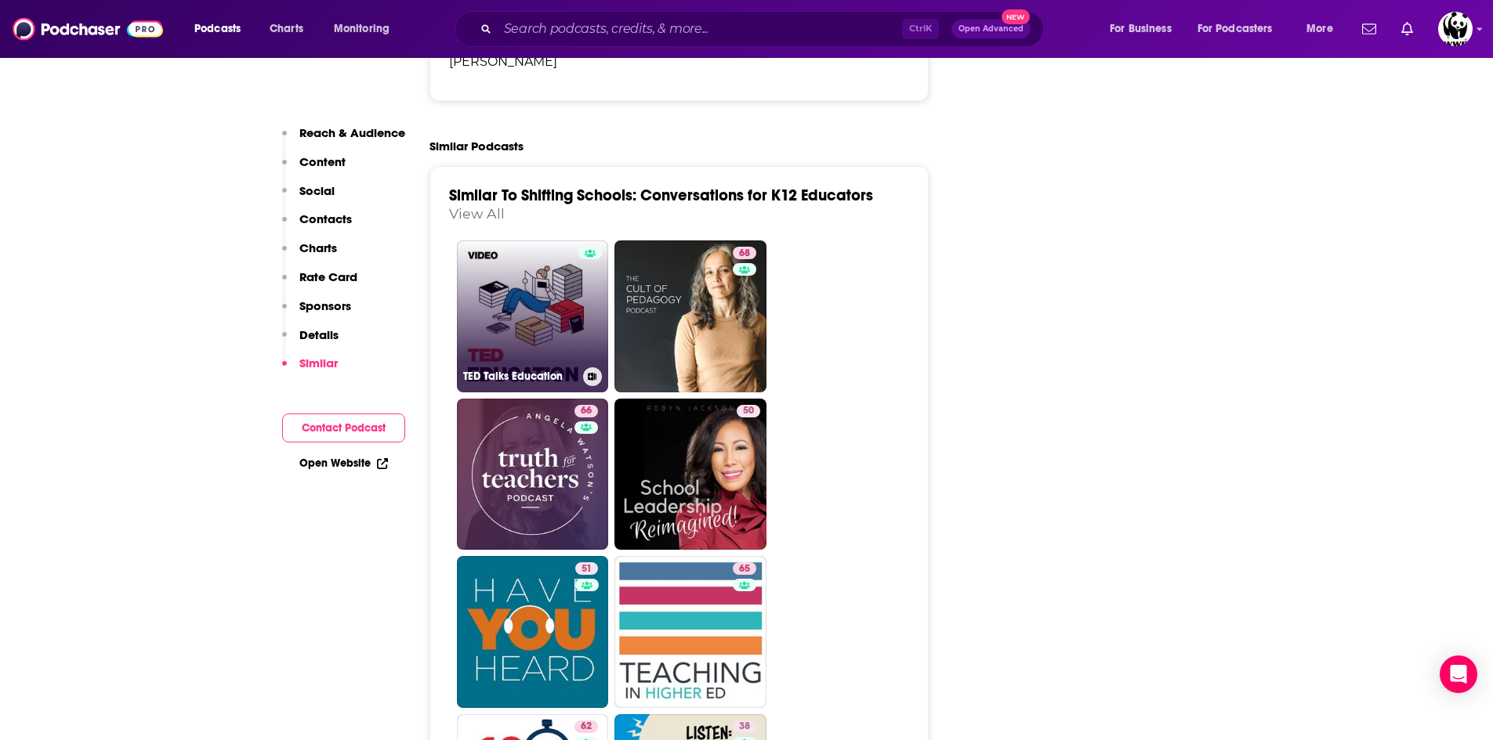
click at [556, 241] on link "TED Talks Education" at bounding box center [533, 317] width 152 height 152
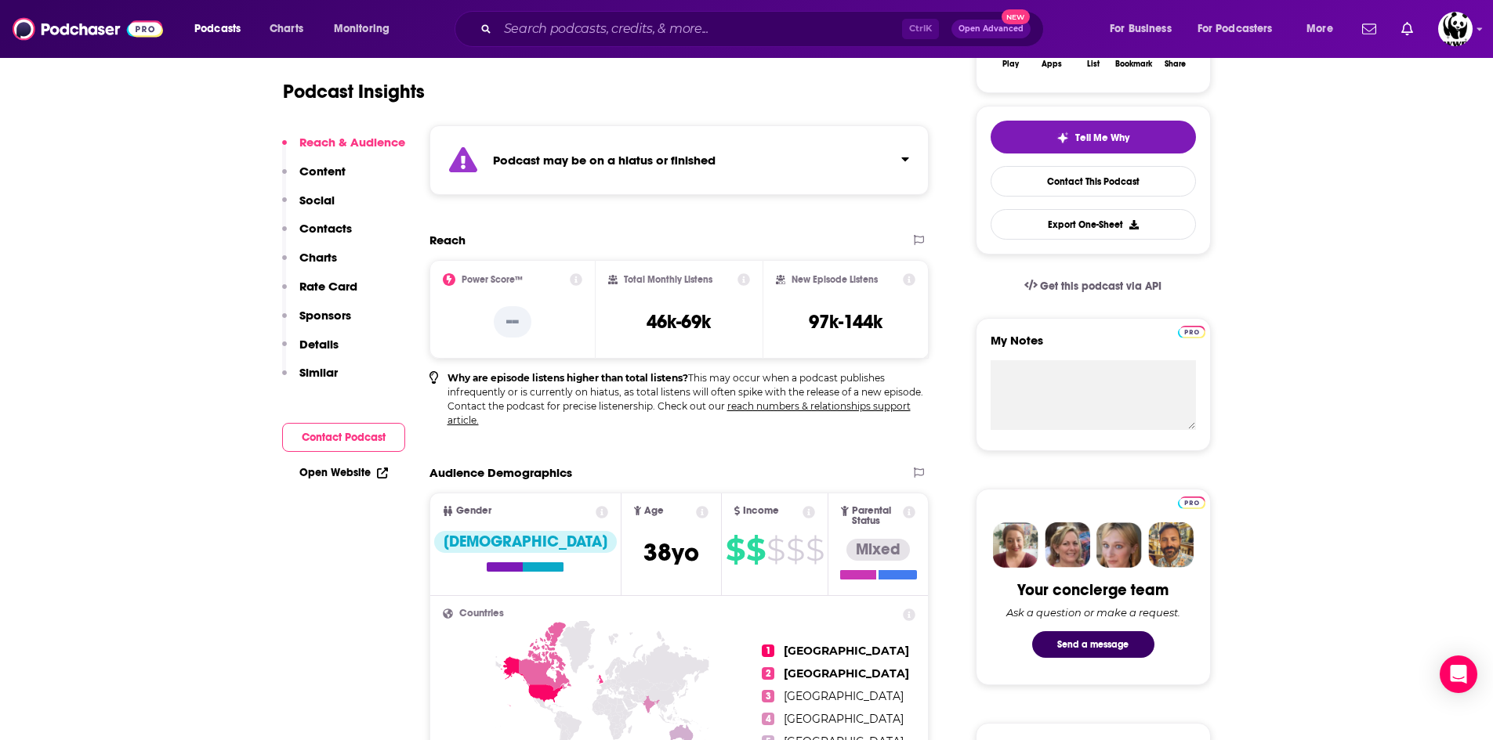
scroll to position [235, 0]
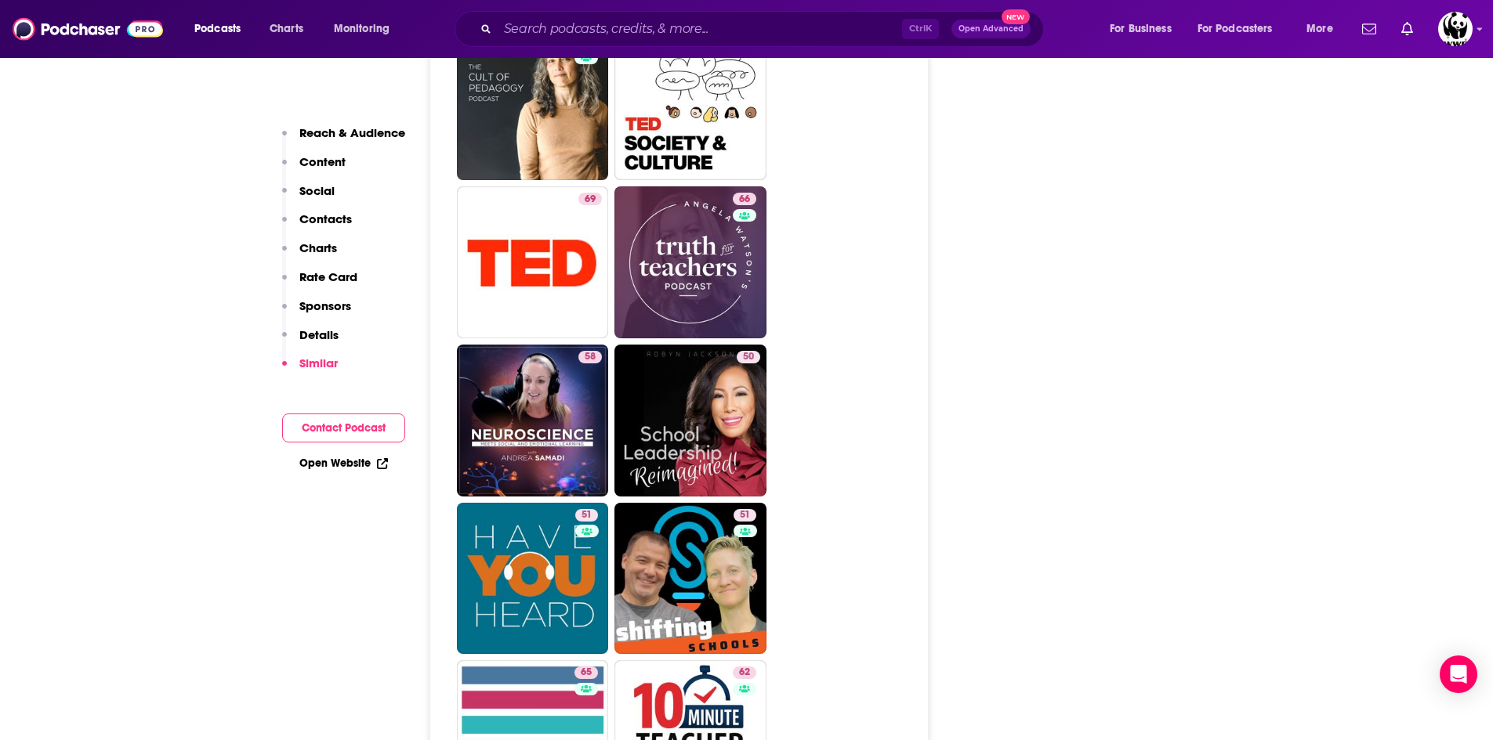
scroll to position [3134, 0]
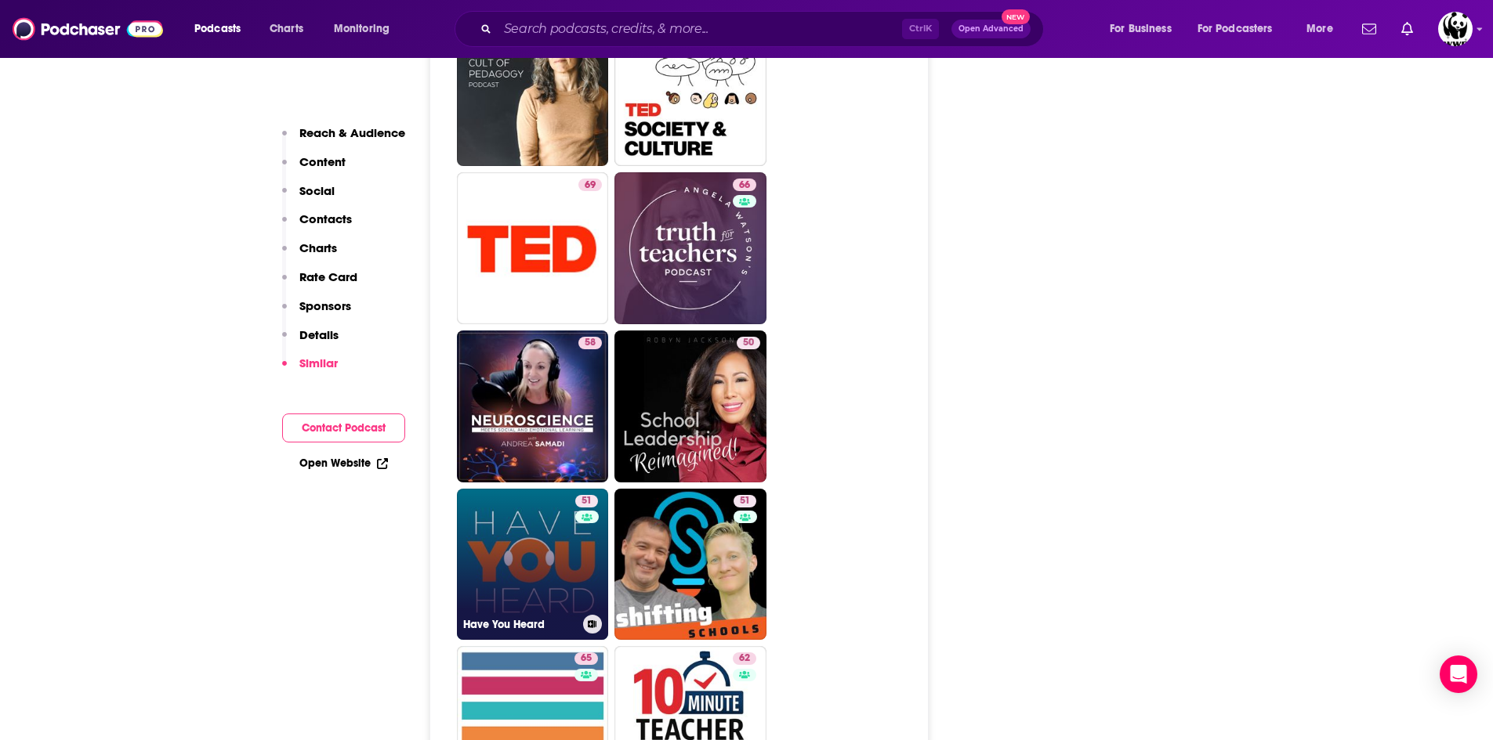
click at [548, 489] on link "51 Have You Heard" at bounding box center [533, 565] width 152 height 152
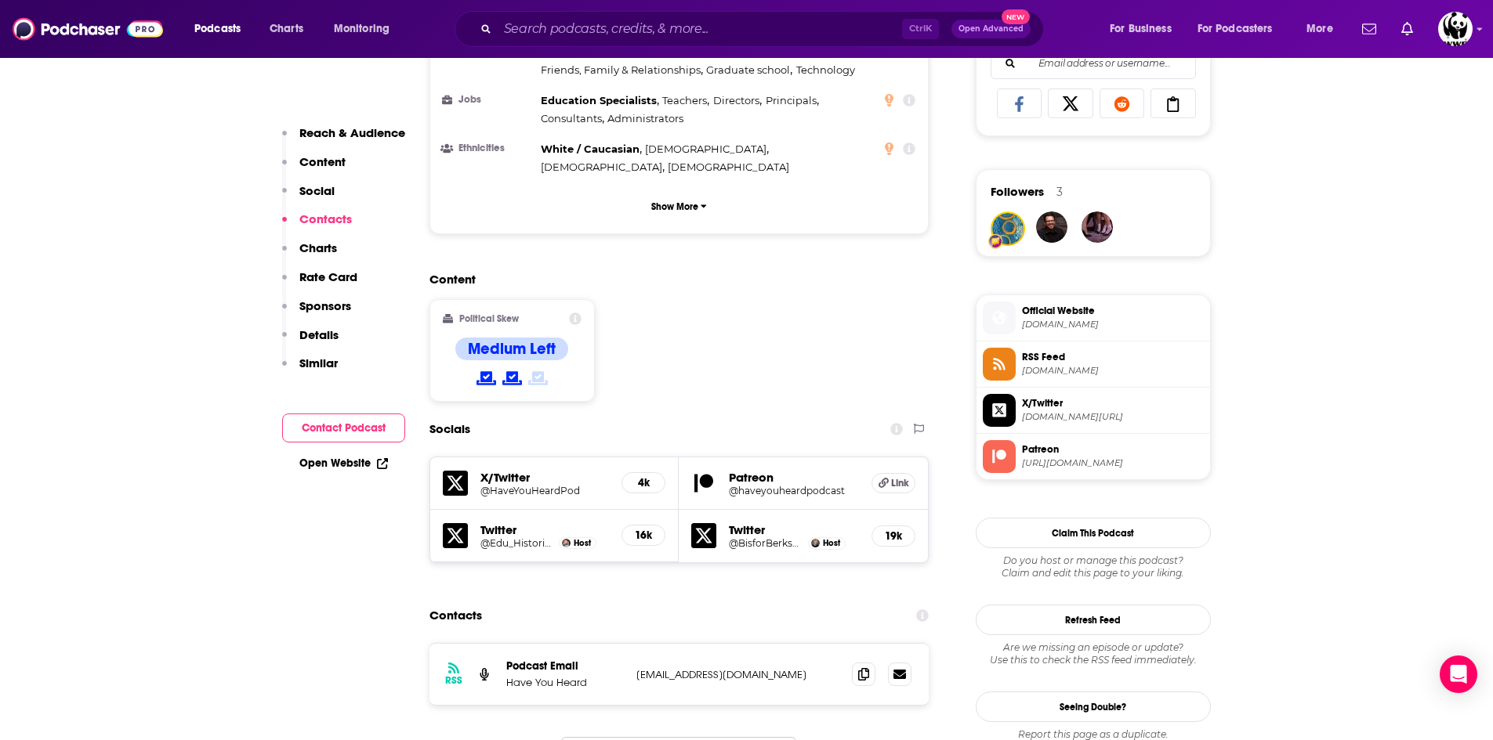
scroll to position [1019, 0]
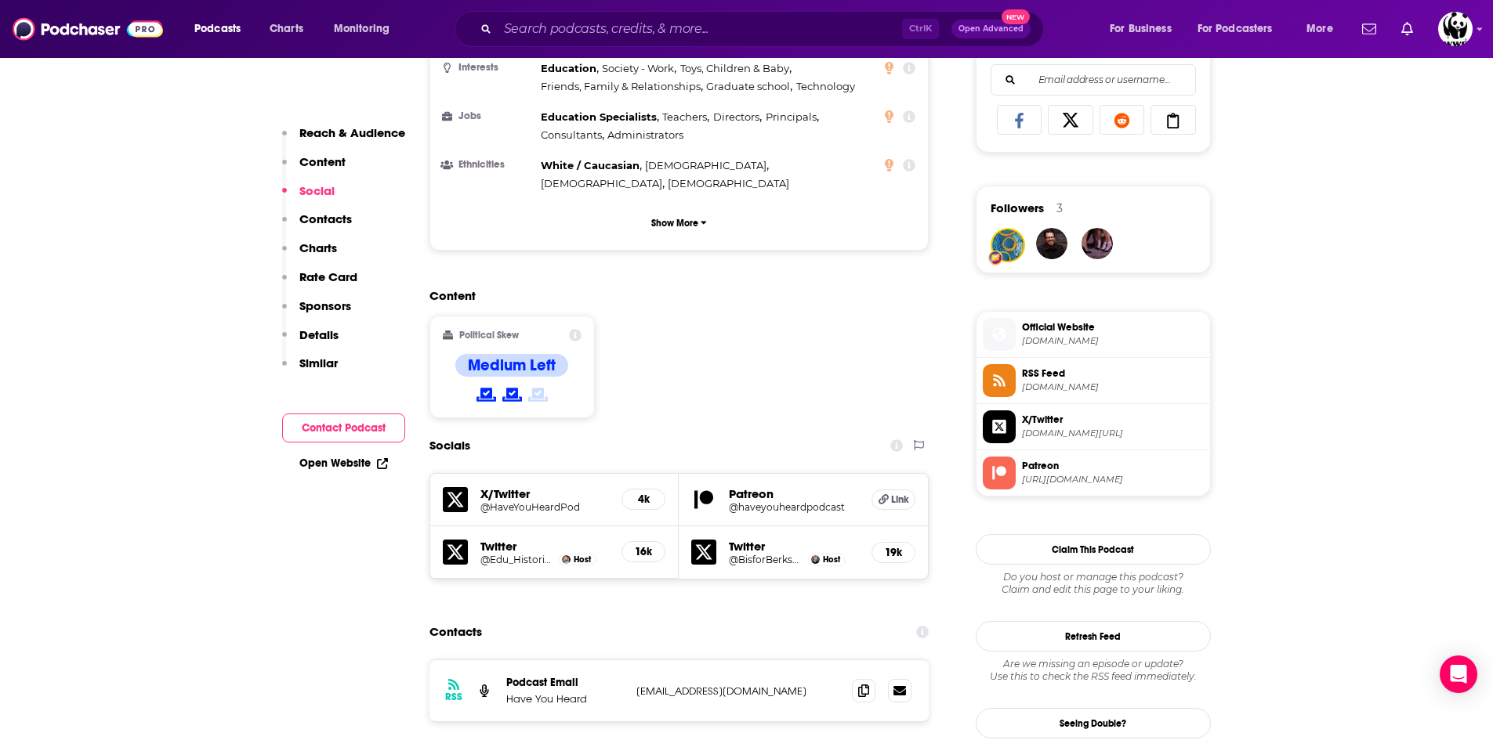
click at [535, 501] on h5 "@HaveYouHeardPod" at bounding box center [544, 507] width 129 height 12
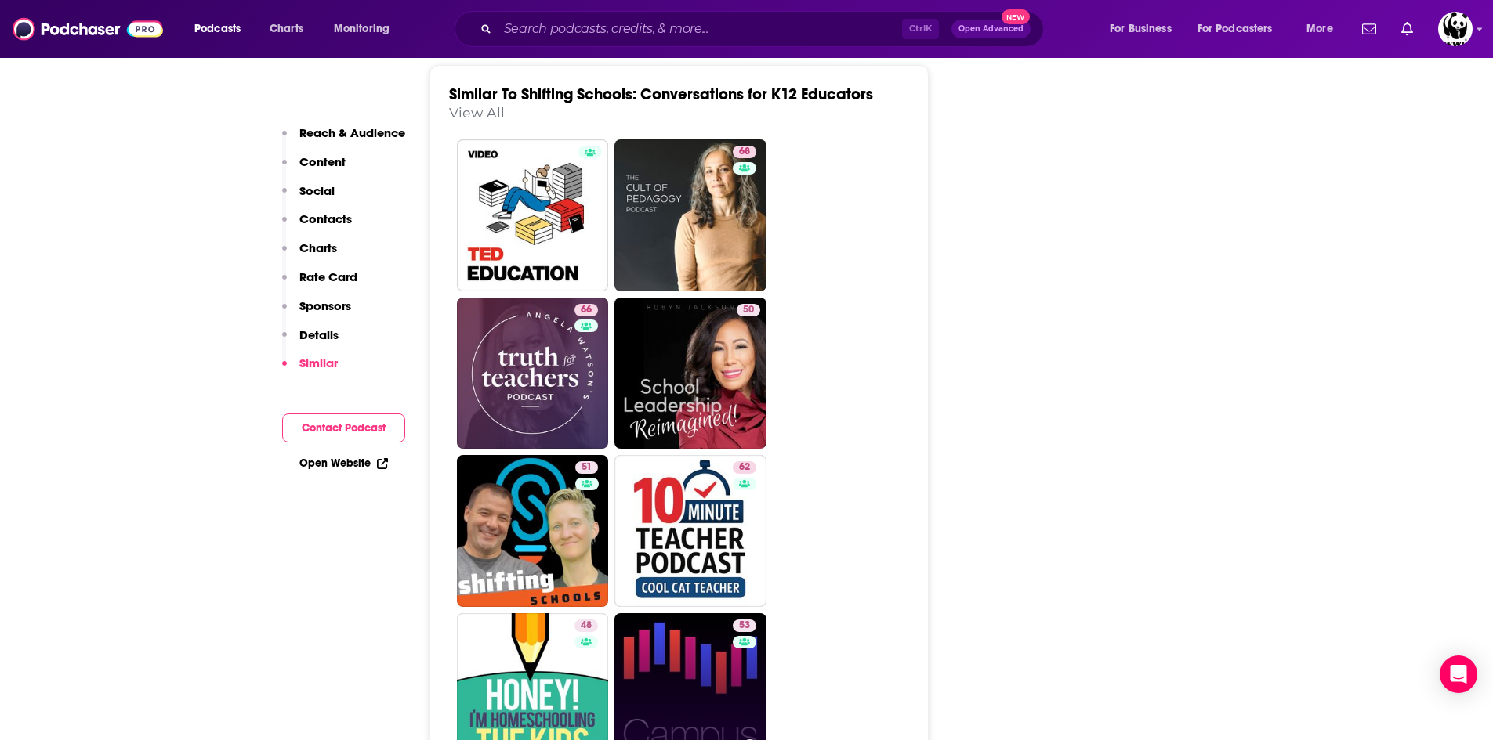
scroll to position [2742, 0]
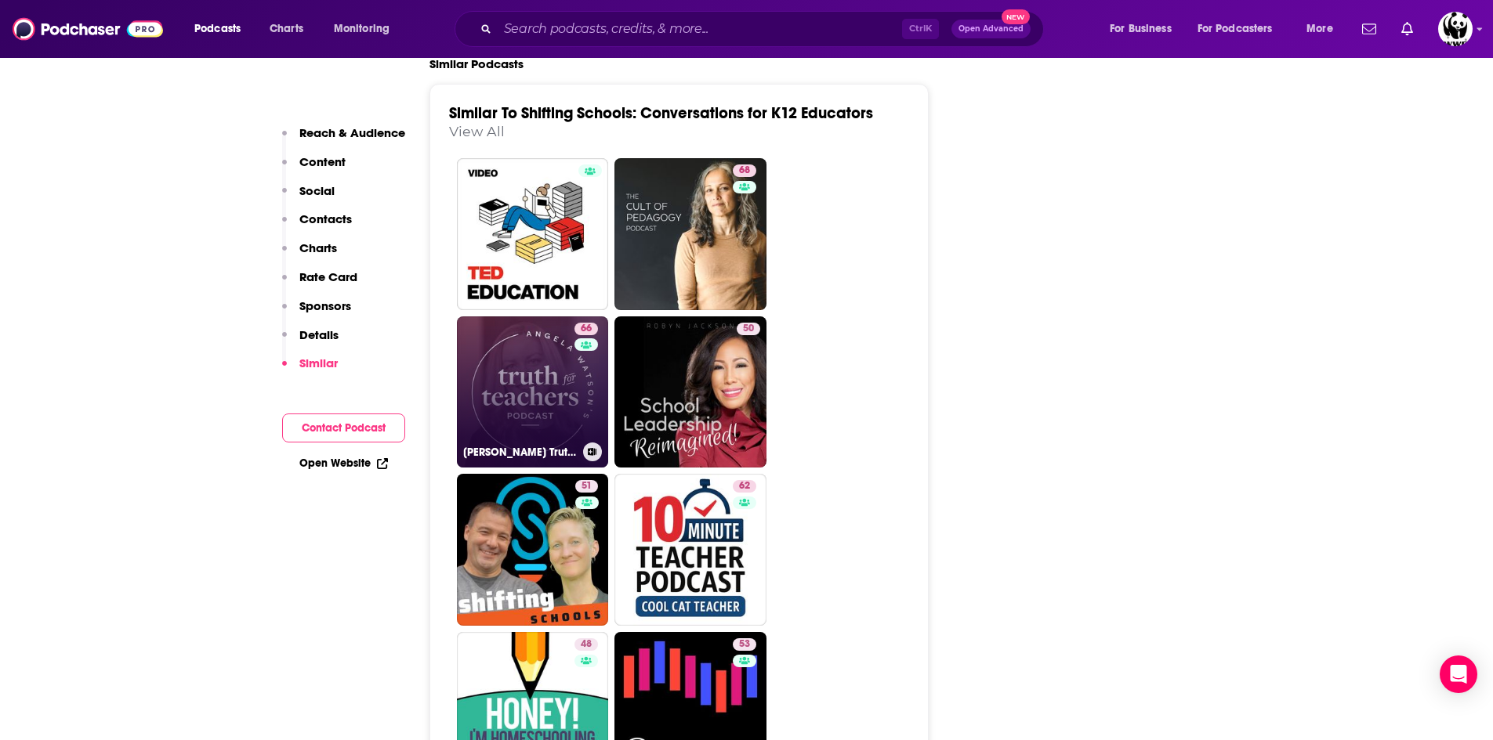
click at [523, 317] on link "66 [PERSON_NAME] Truth for Teachers" at bounding box center [533, 393] width 152 height 152
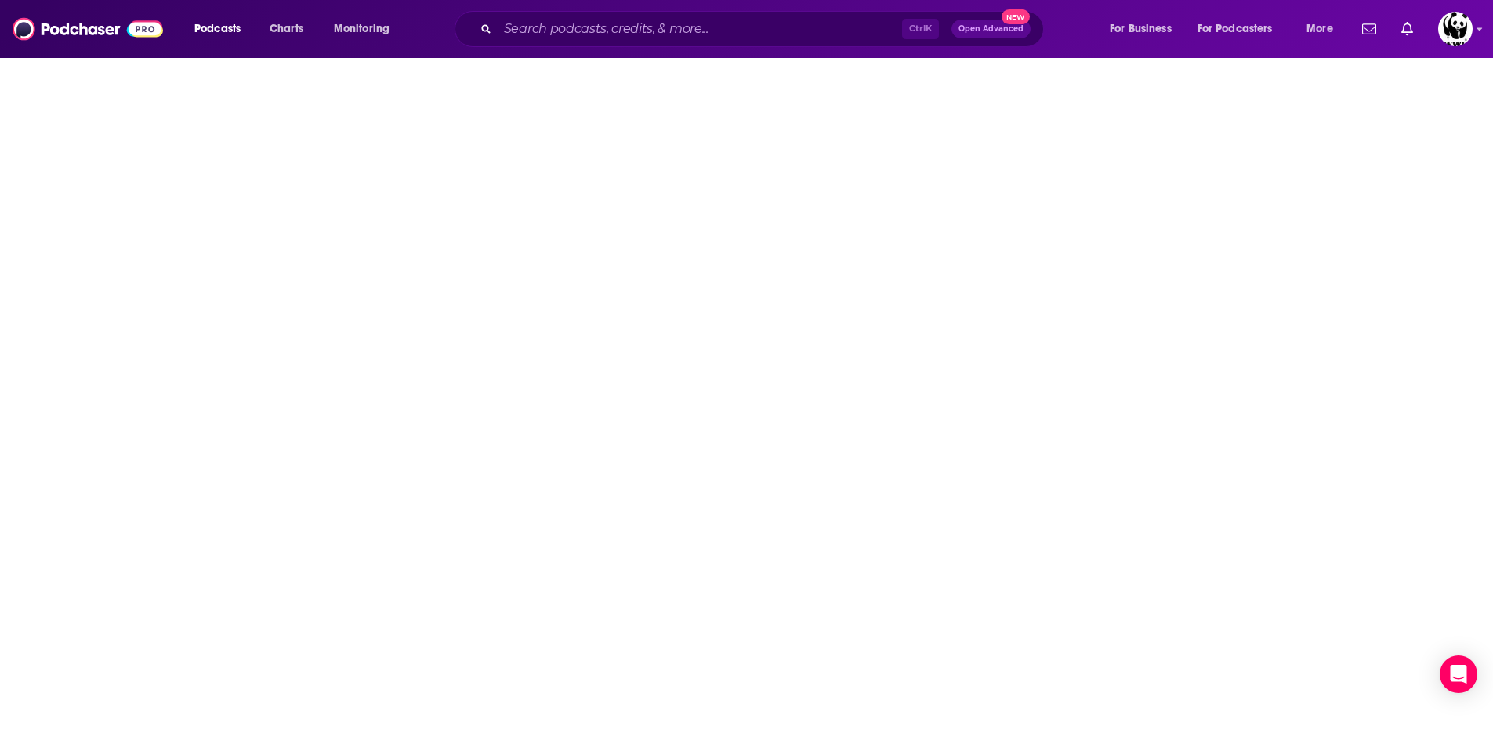
type input "[URL][DOMAIN_NAME][PERSON_NAME]"
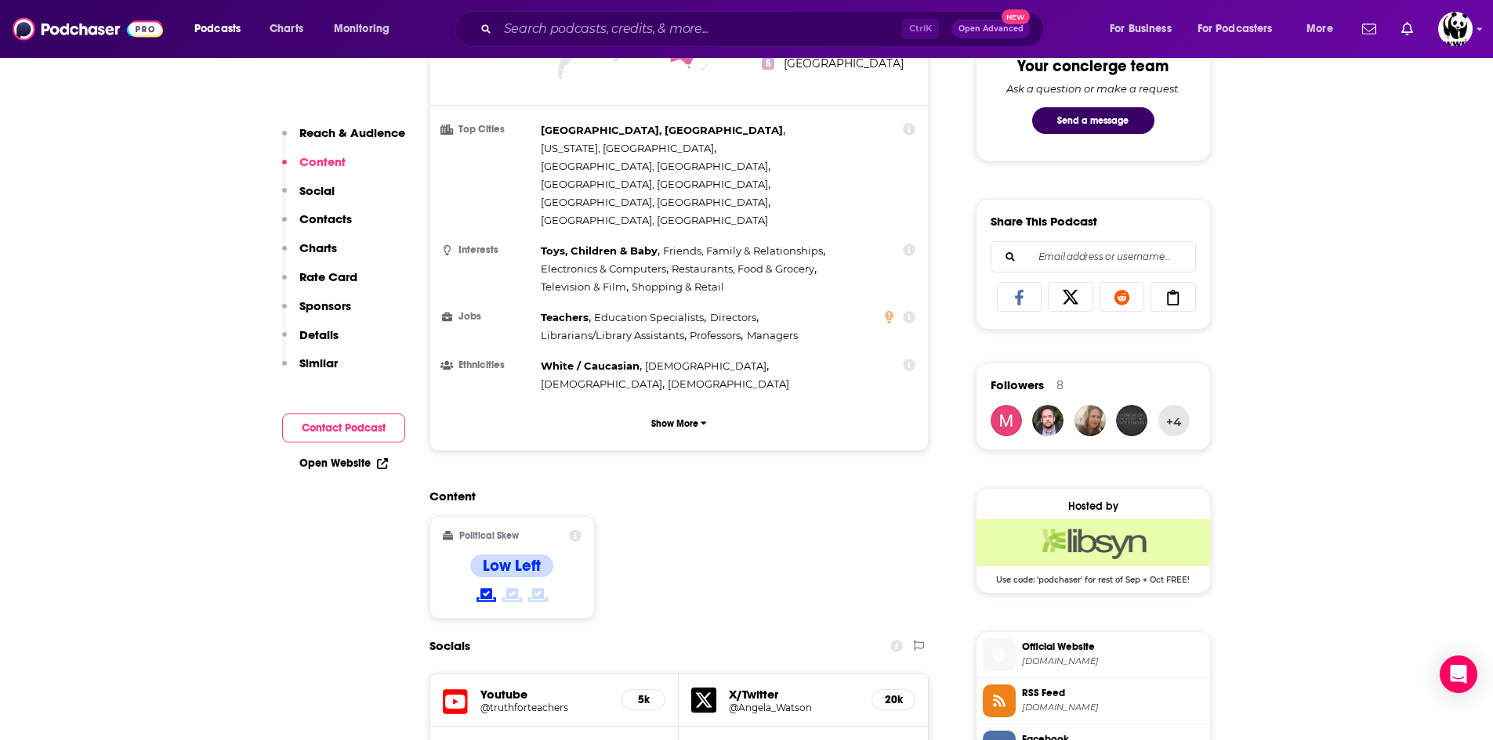
scroll to position [1097, 0]
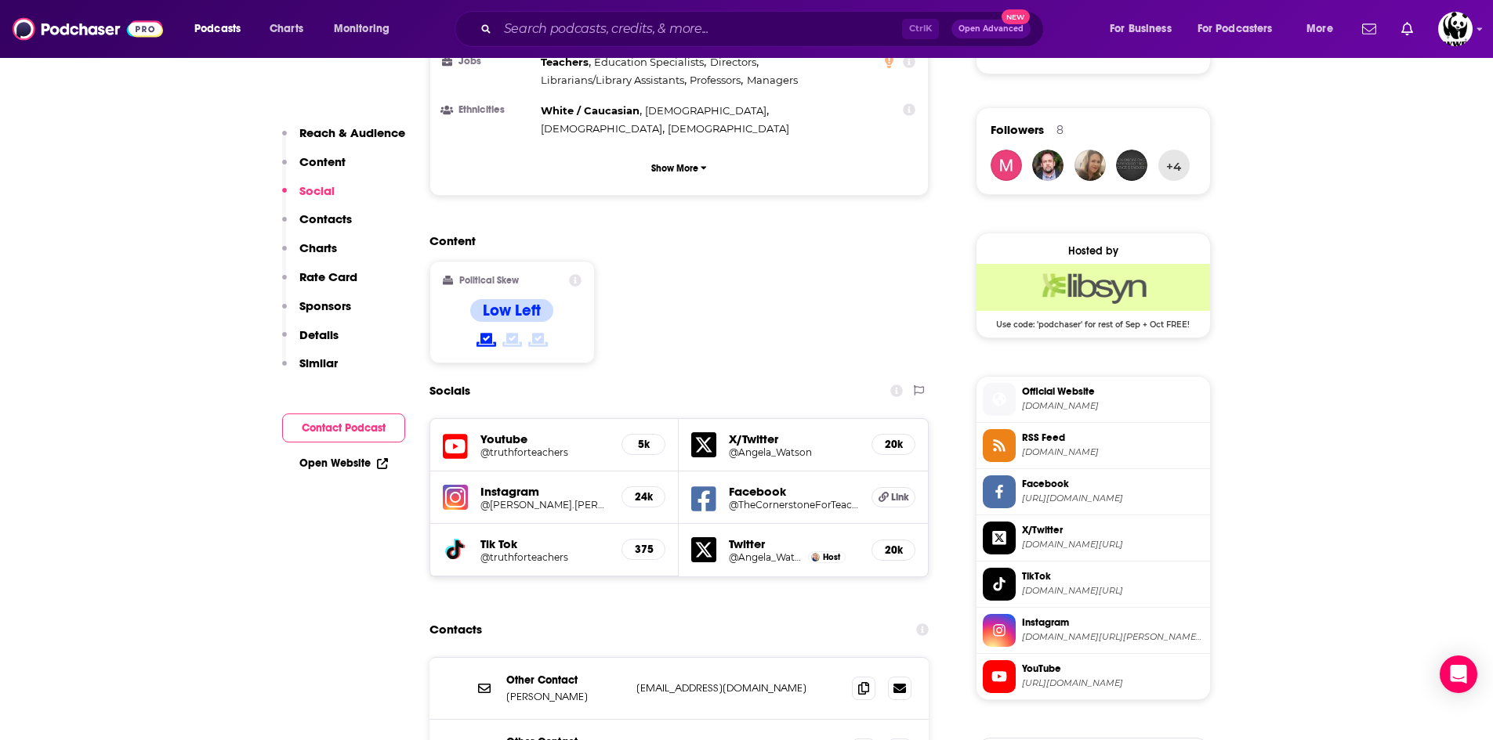
click at [519, 447] on h5 "@truthforteachers" at bounding box center [544, 453] width 129 height 12
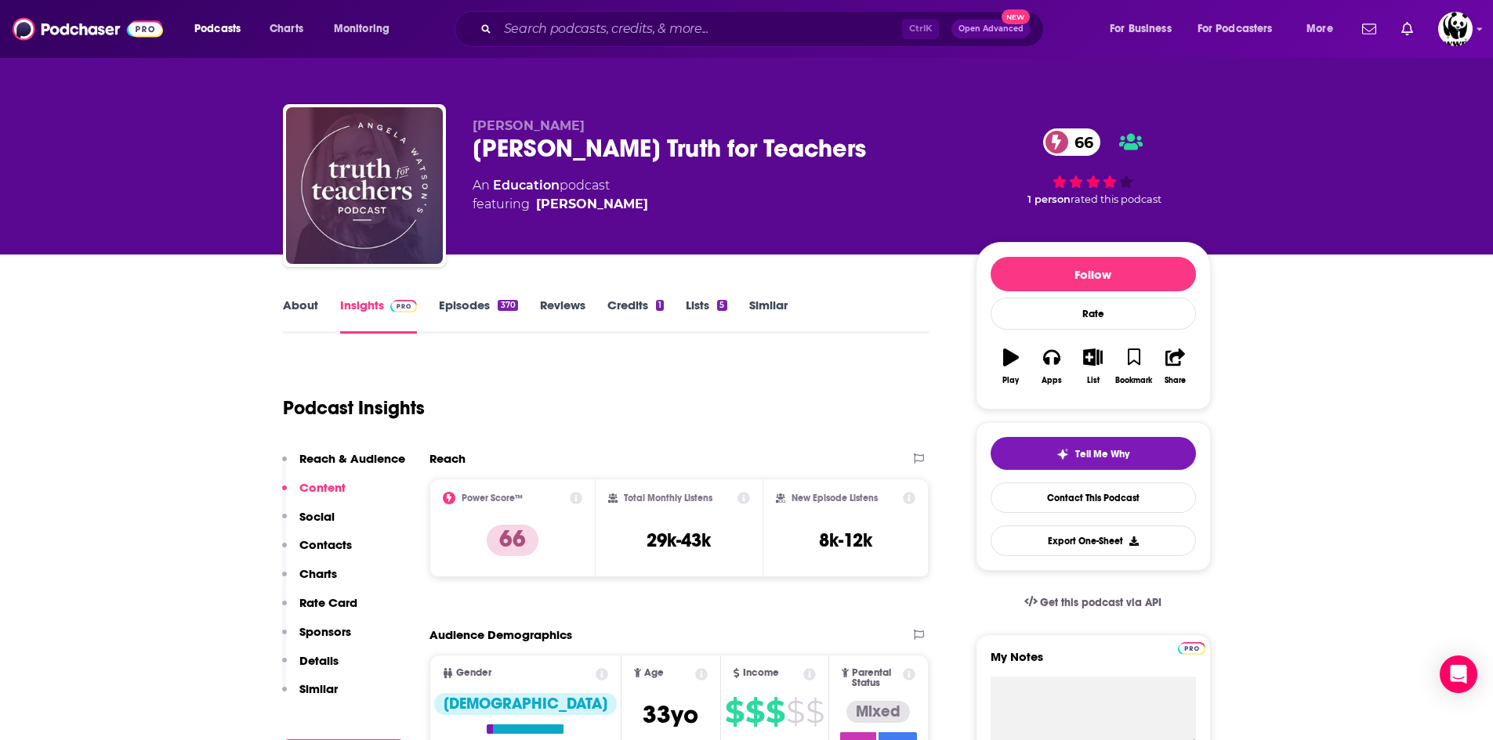
scroll to position [0, 0]
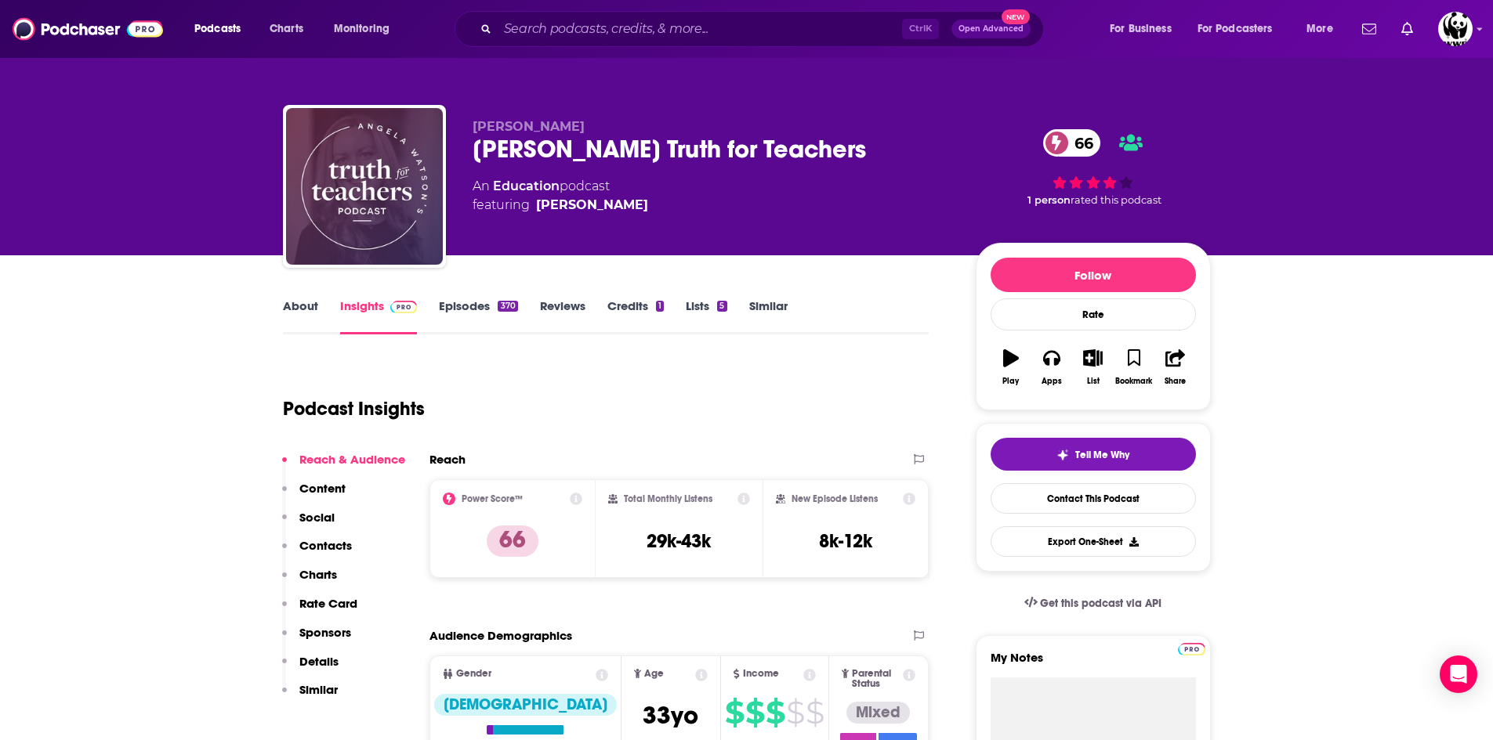
click at [605, 209] on div "[PERSON_NAME]" at bounding box center [592, 205] width 112 height 19
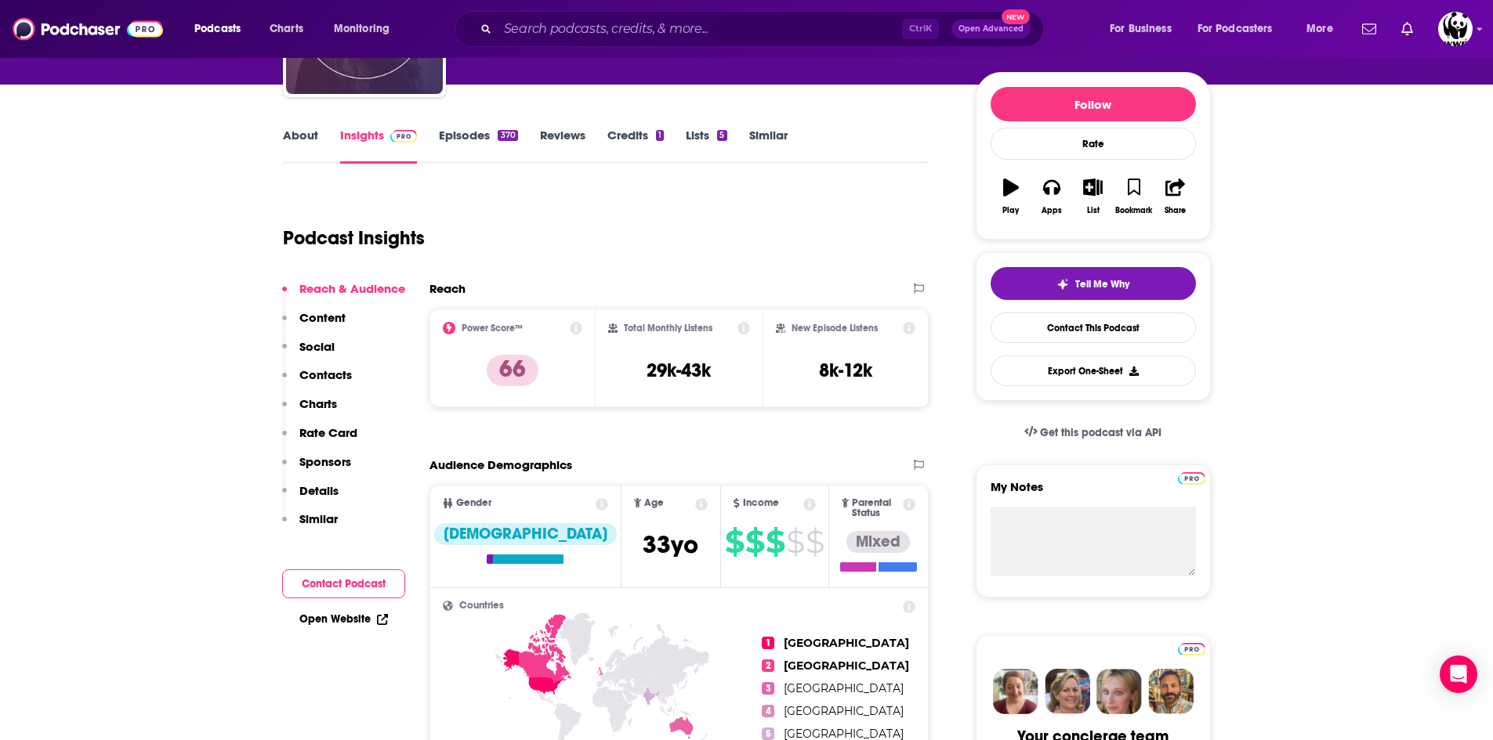
scroll to position [470, 0]
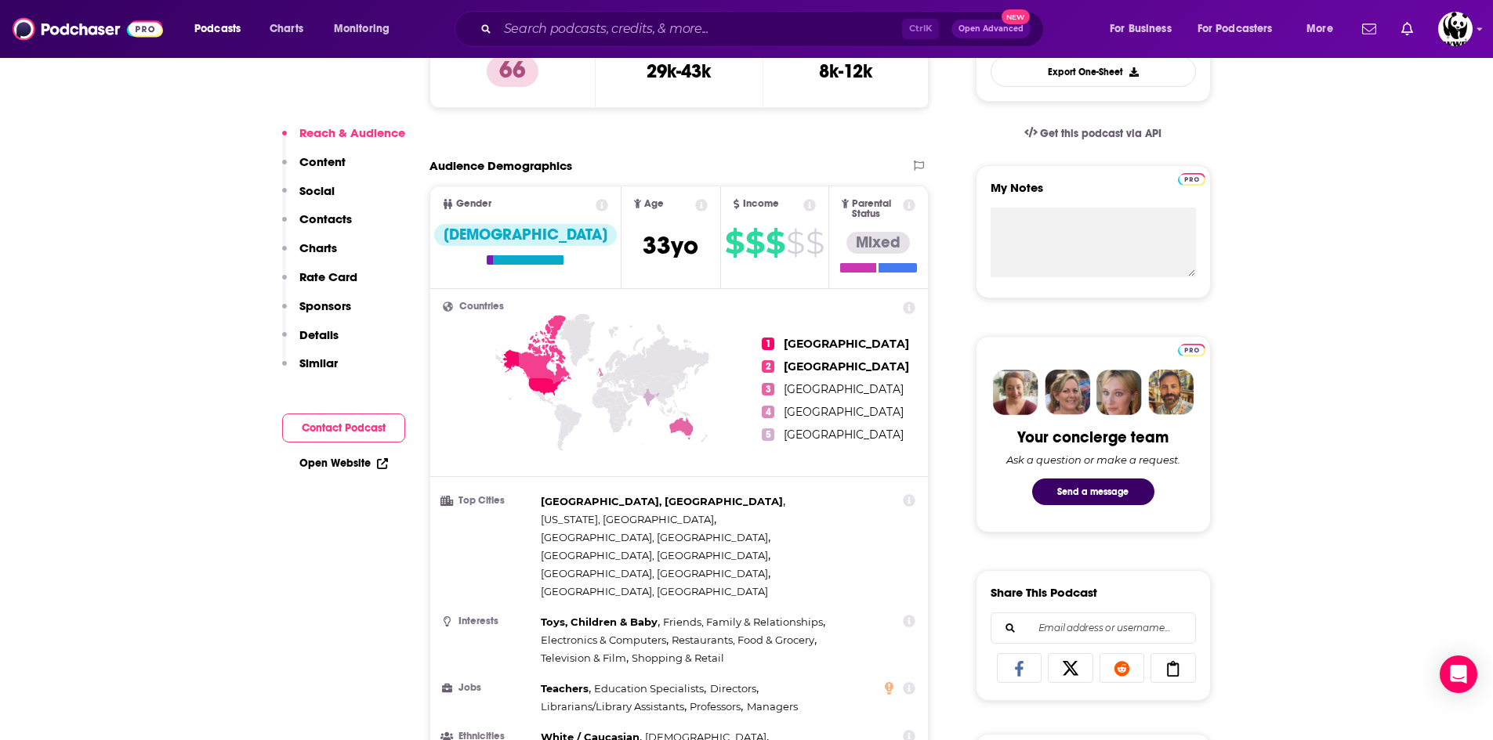
click at [338, 220] on p "Contacts" at bounding box center [325, 219] width 52 height 15
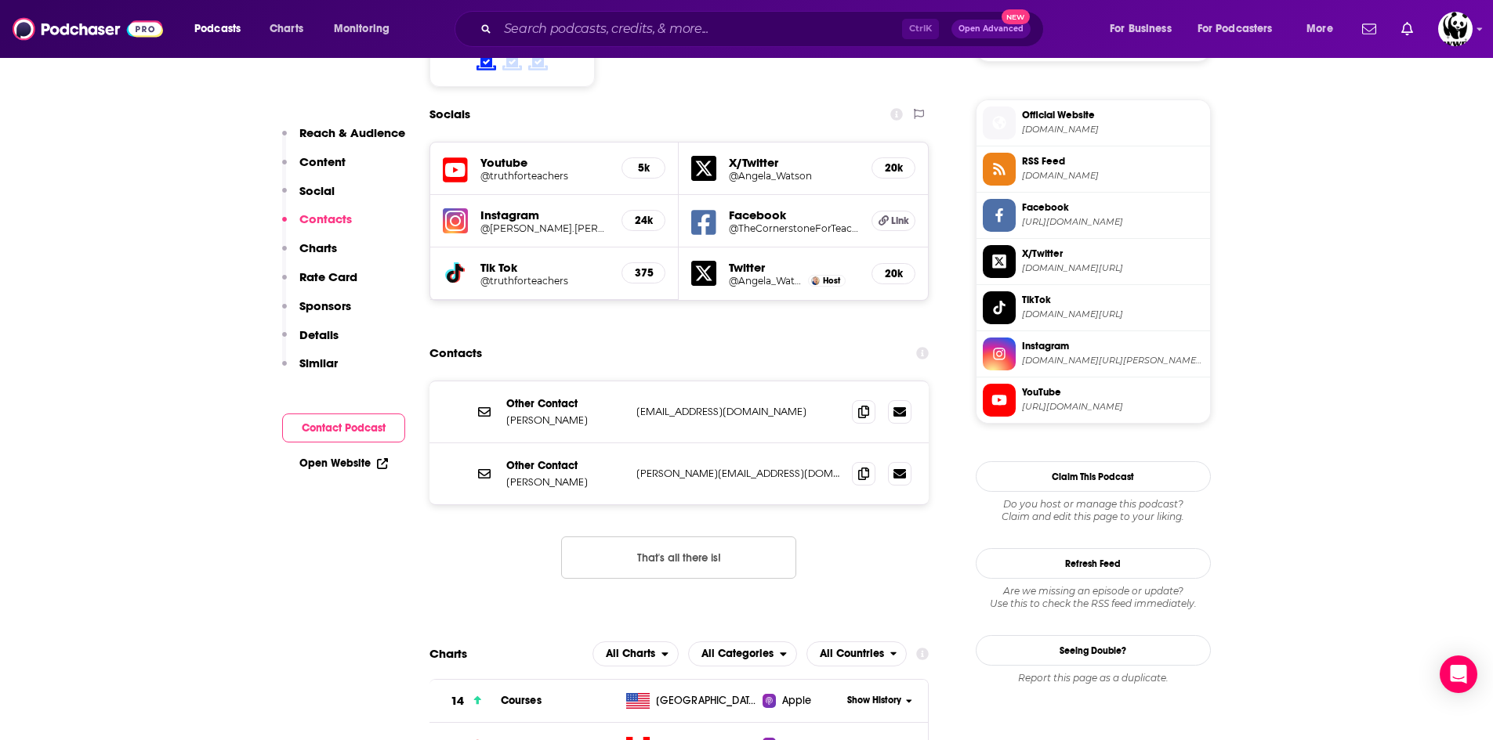
scroll to position [1396, 0]
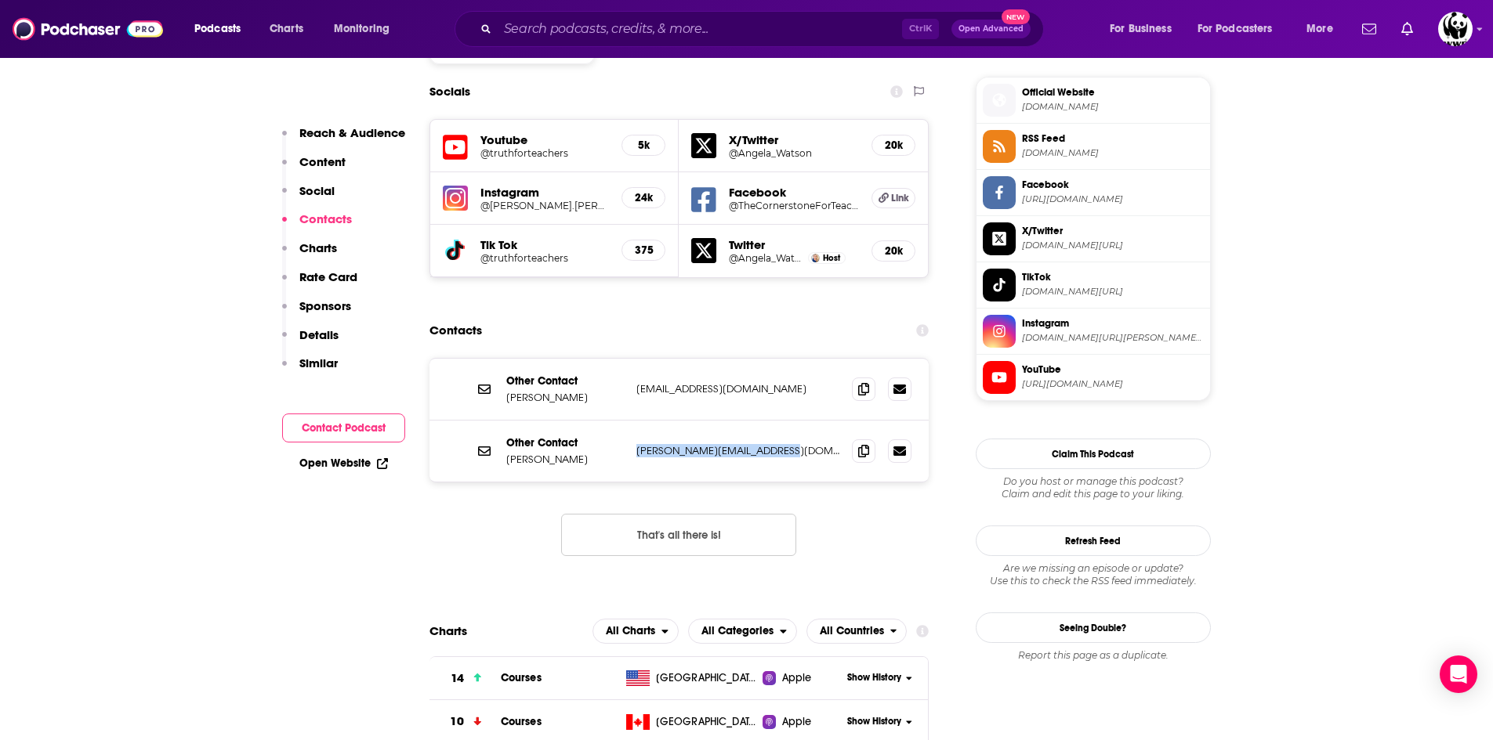
drag, startPoint x: 780, startPoint y: 355, endPoint x: 626, endPoint y: 363, distance: 153.8
click at [626, 421] on div "Other Contact [PERSON_NAME] [PERSON_NAME][EMAIL_ADDRESS][DOMAIN_NAME] [PERSON_N…" at bounding box center [679, 451] width 500 height 61
copy div "[PERSON_NAME][EMAIL_ADDRESS][DOMAIN_NAME]"
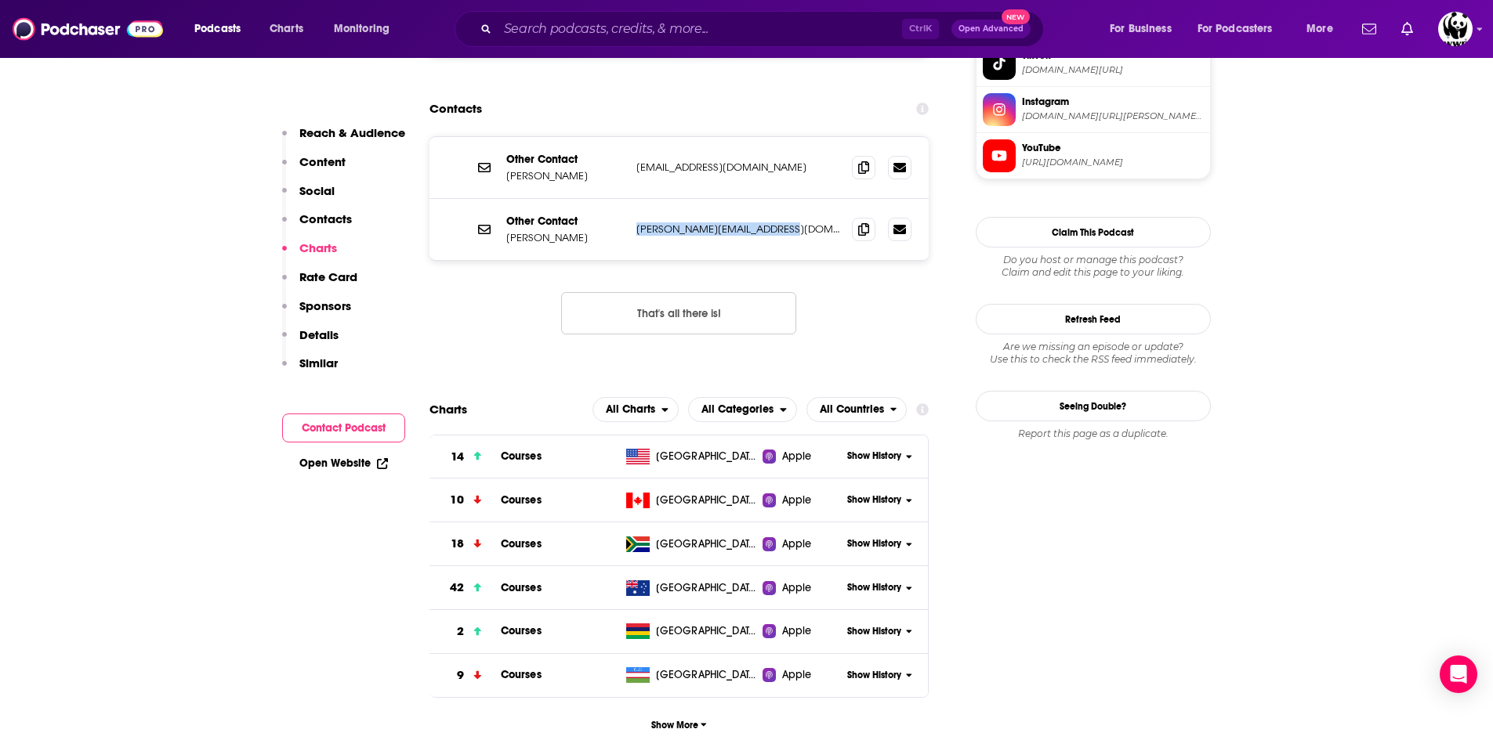
scroll to position [1710, 0]
